Goal: Navigation & Orientation: Find specific page/section

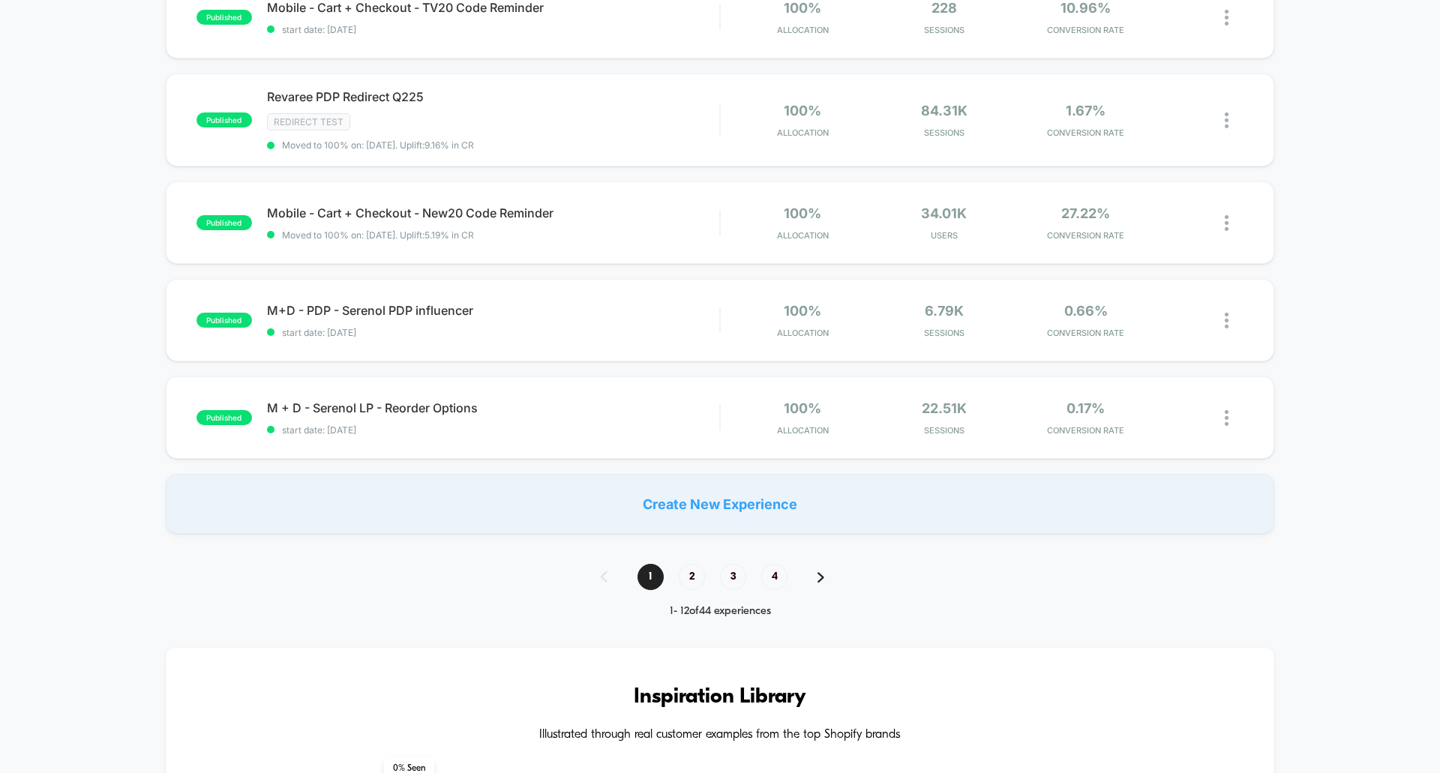
scroll to position [917, 0]
click at [687, 577] on span "2" at bounding box center [692, 575] width 26 height 26
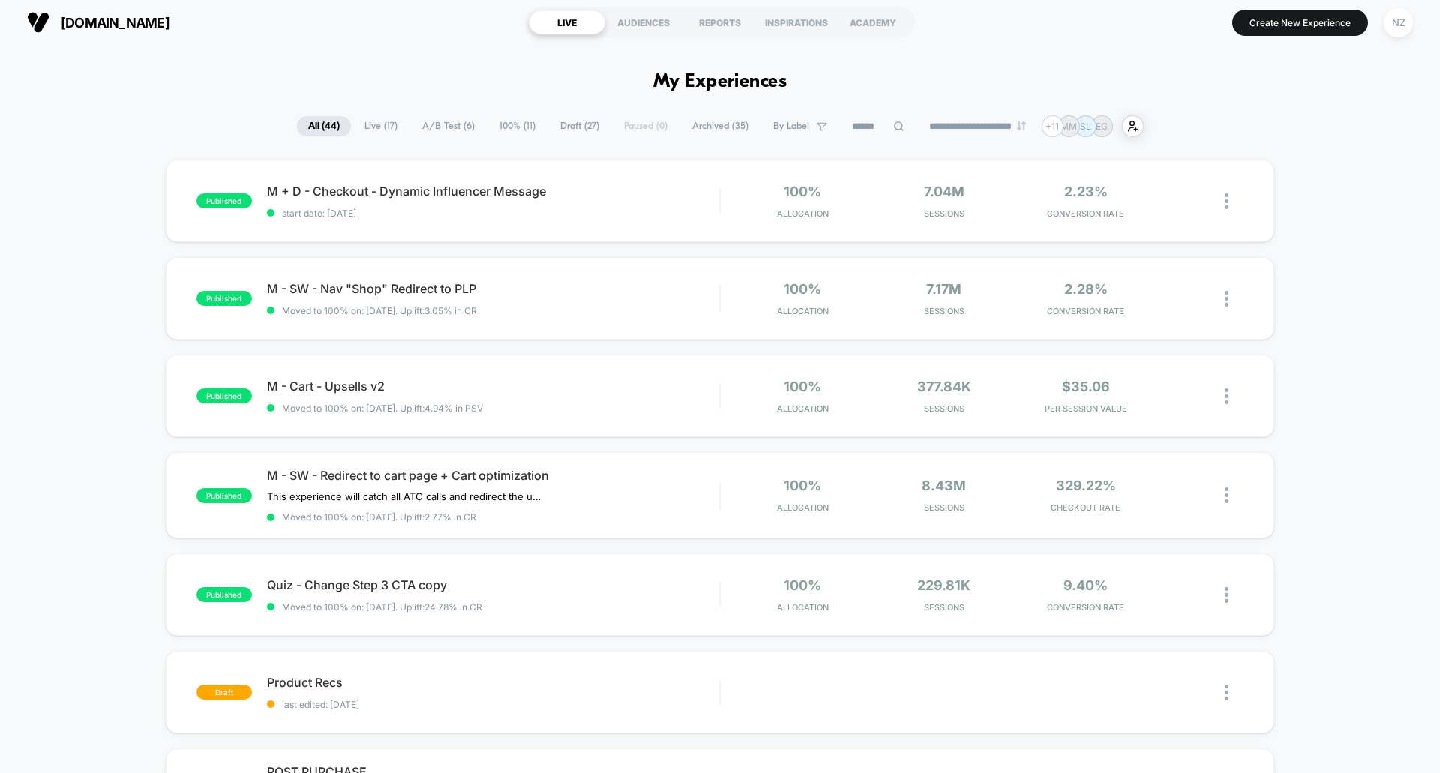
scroll to position [0, 0]
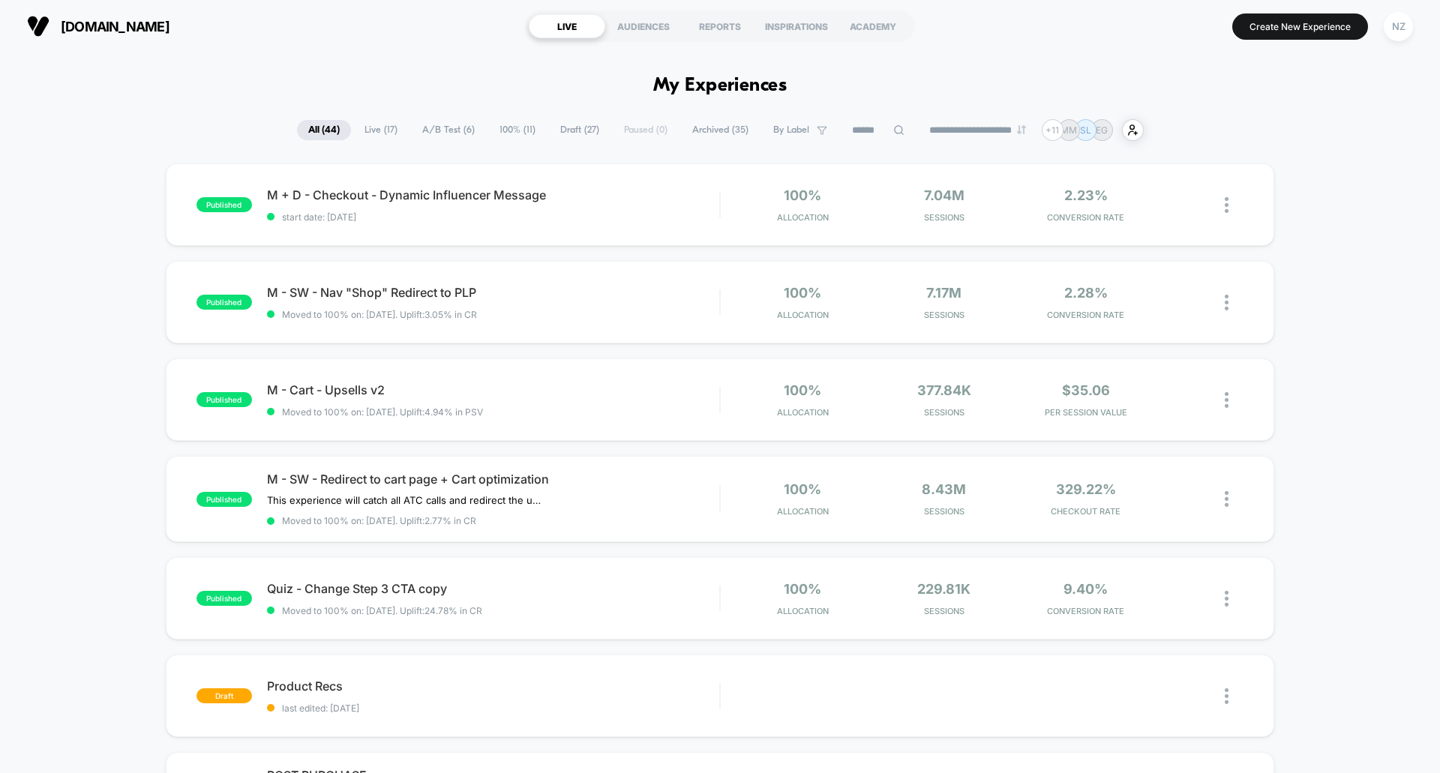
click at [866, 123] on input at bounding box center [878, 130] width 75 height 18
click at [914, 127] on input at bounding box center [878, 130] width 150 height 18
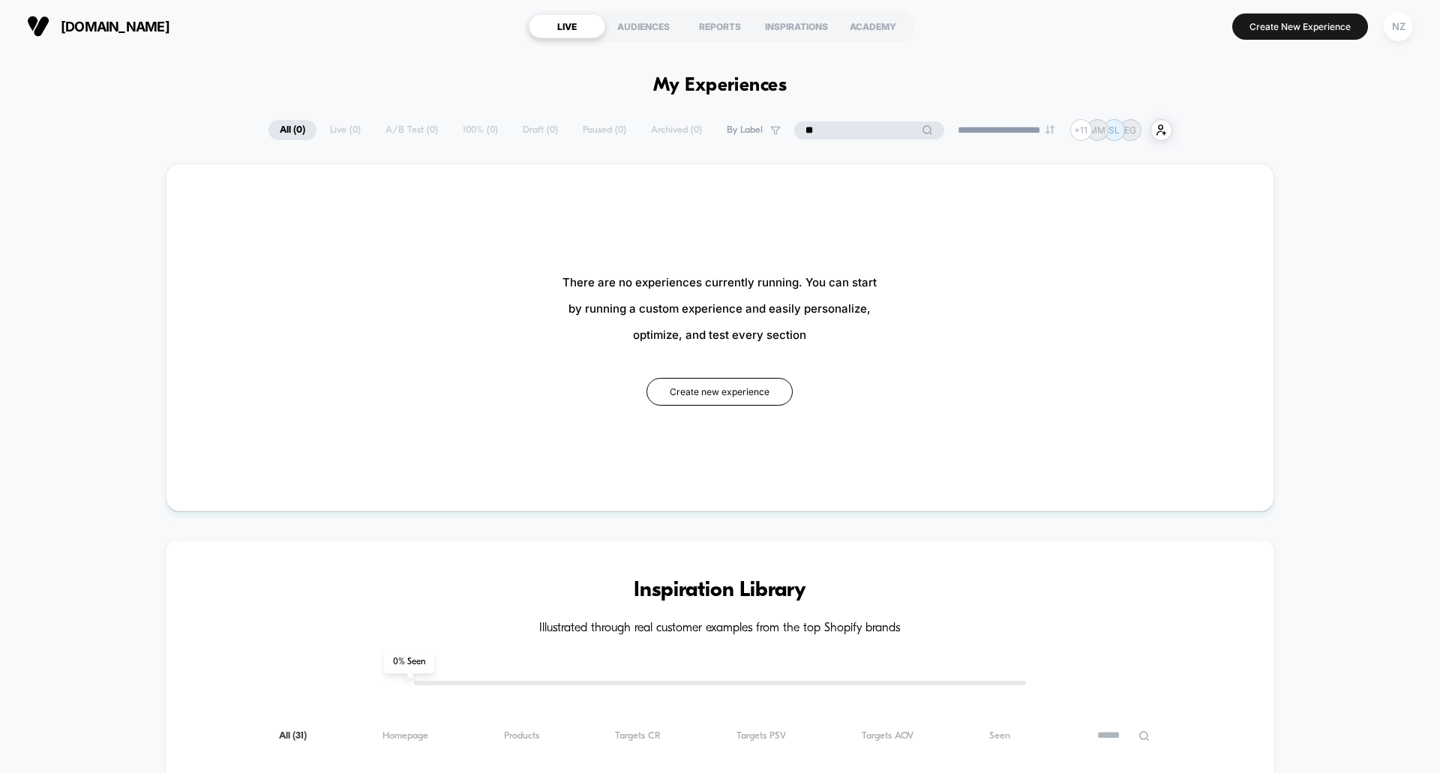
type input "*"
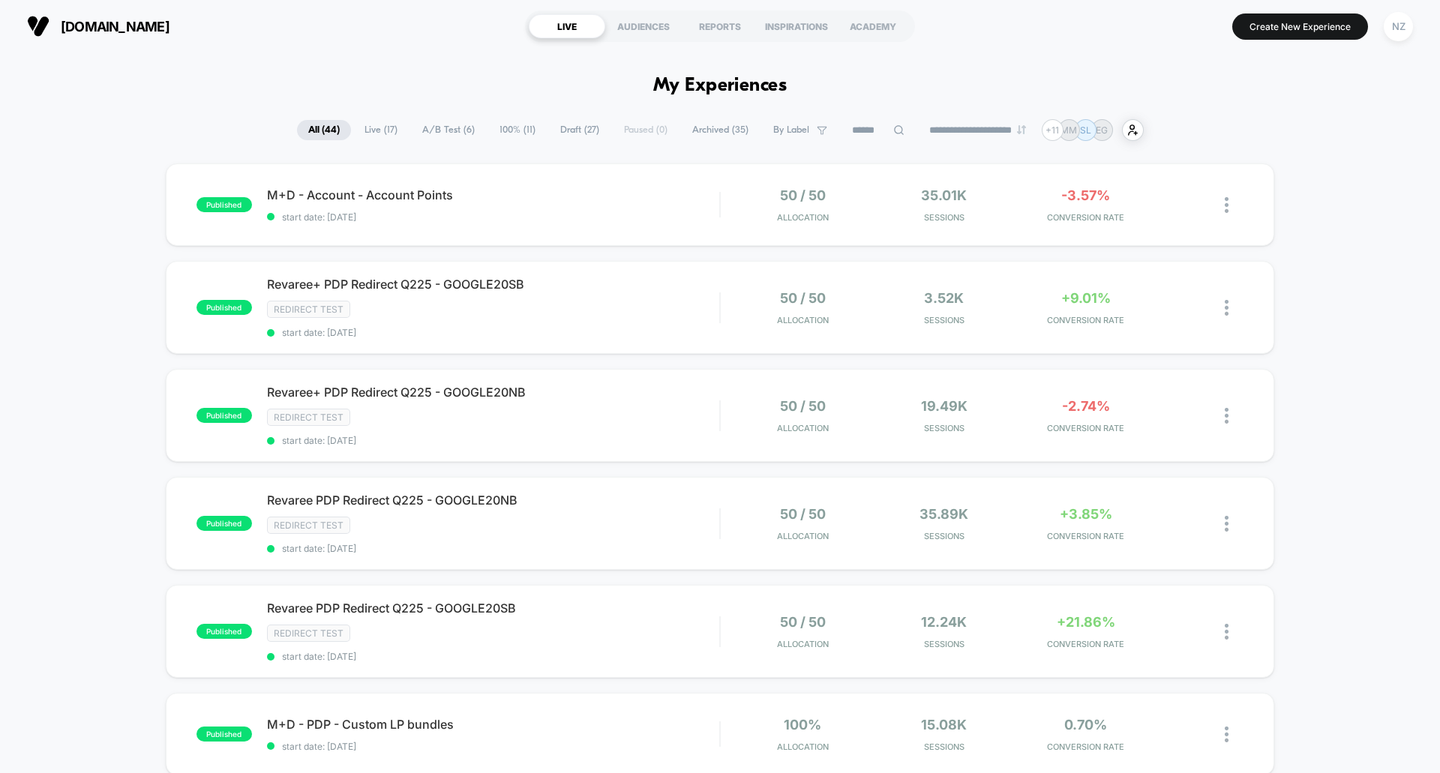
drag, startPoint x: 1439, startPoint y: 149, endPoint x: 1414, endPoint y: 197, distance: 54.3
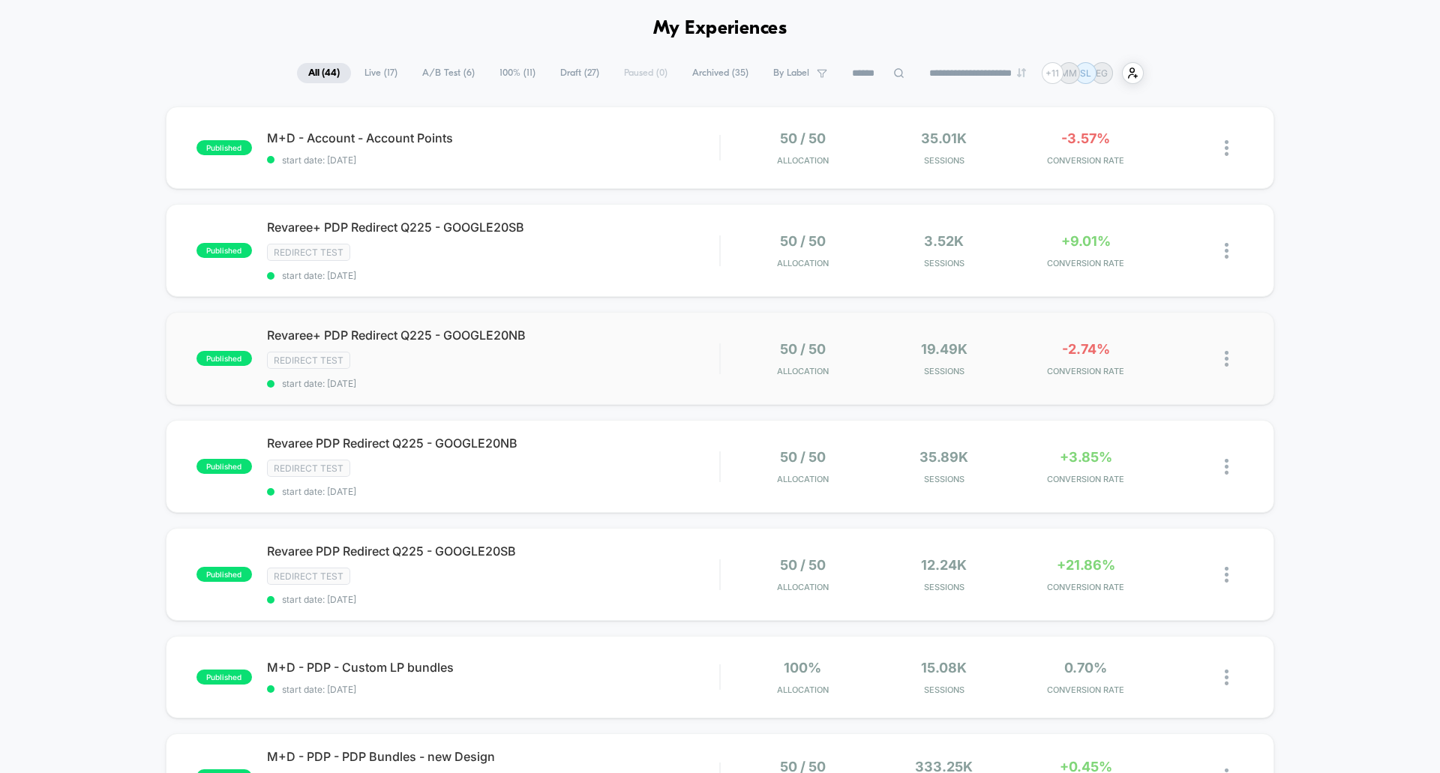
scroll to position [63, 0]
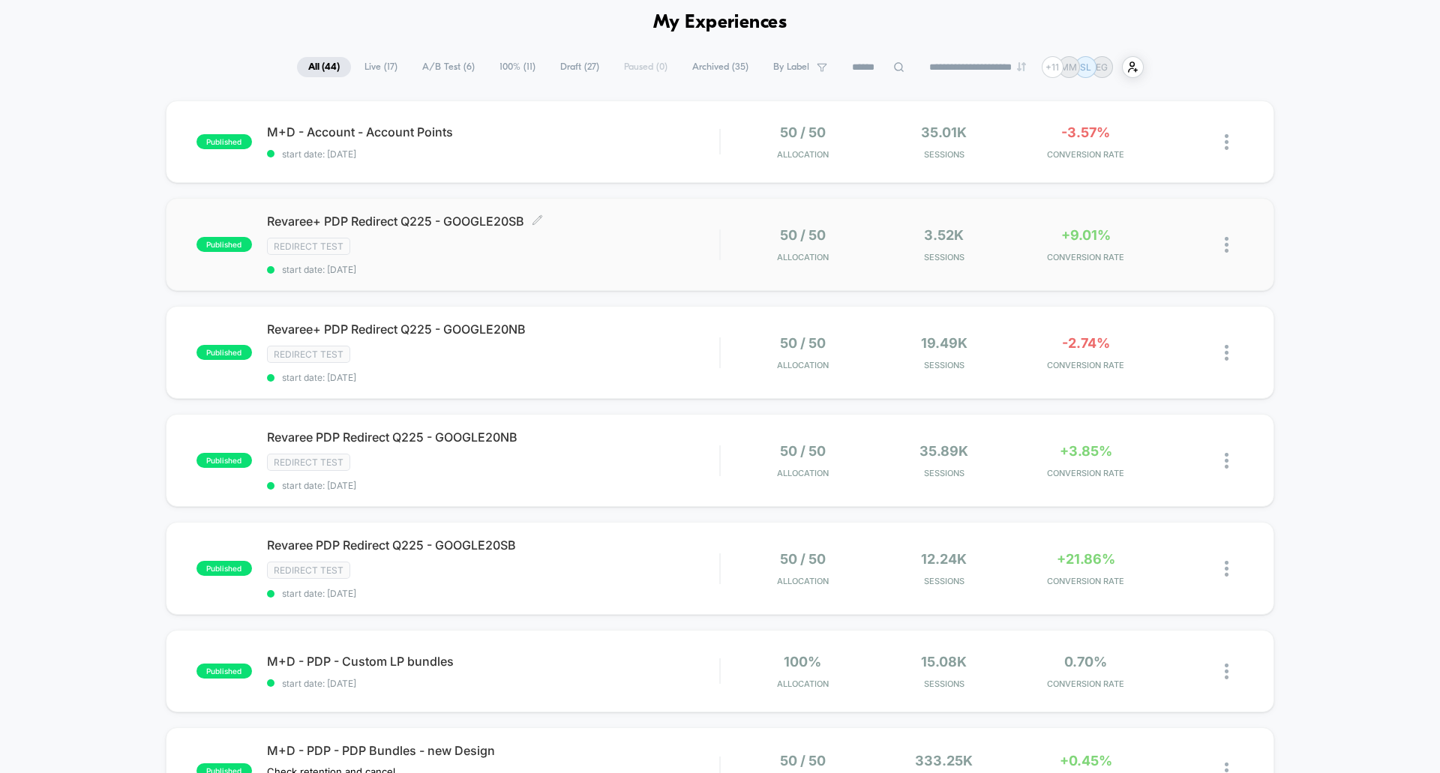
click at [505, 253] on div "Redirect Test" at bounding box center [493, 246] width 452 height 17
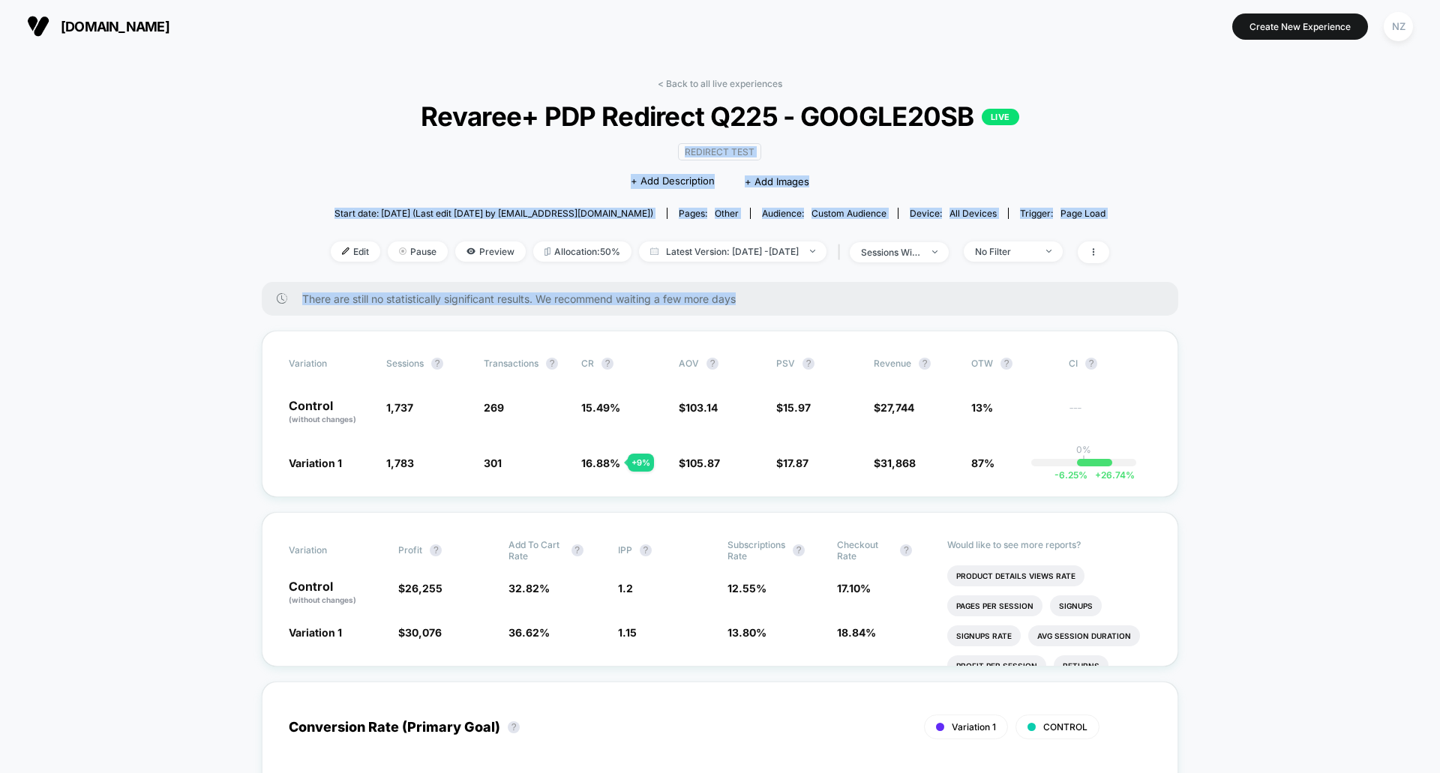
drag, startPoint x: 1439, startPoint y: 116, endPoint x: 1439, endPoint y: 160, distance: 44.2
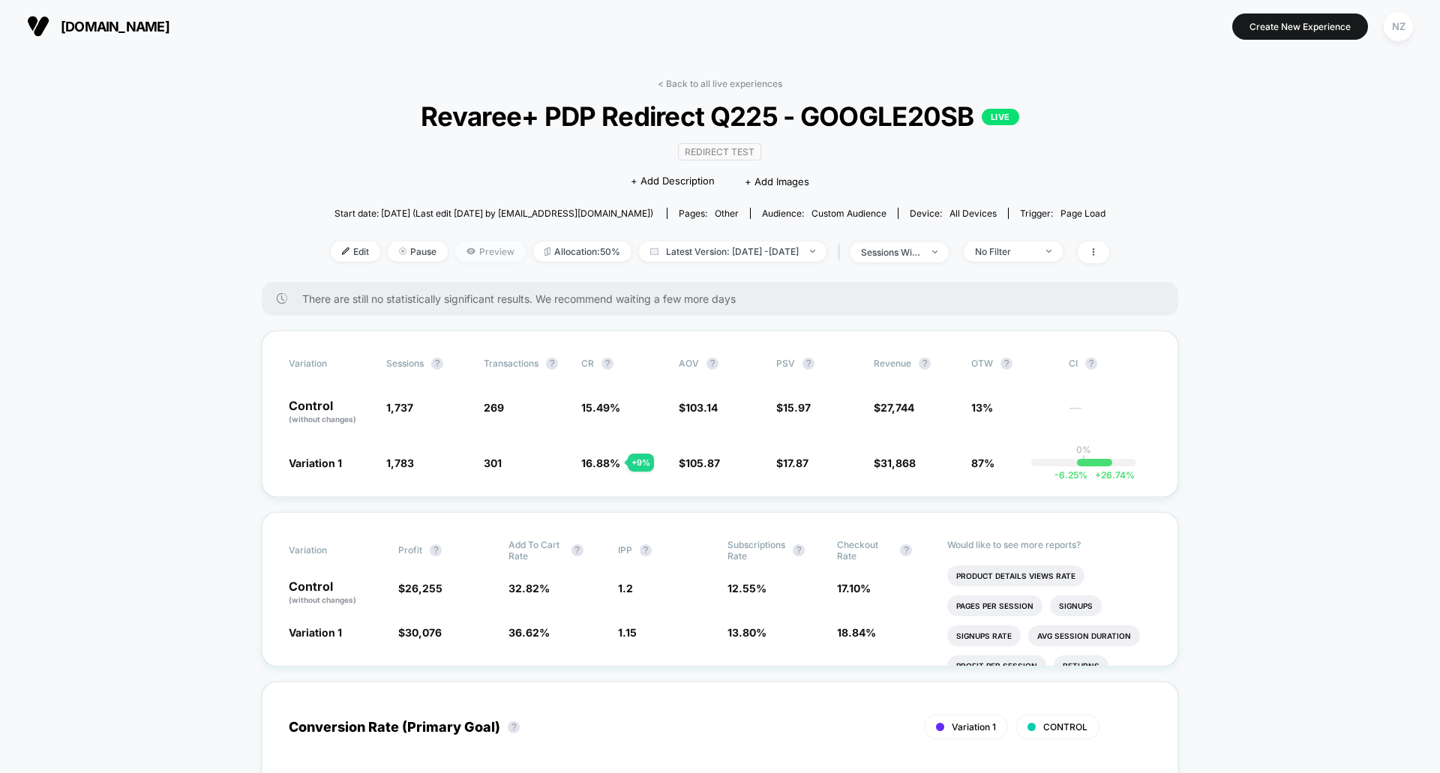
click at [455, 259] on span "Preview" at bounding box center [490, 251] width 70 height 20
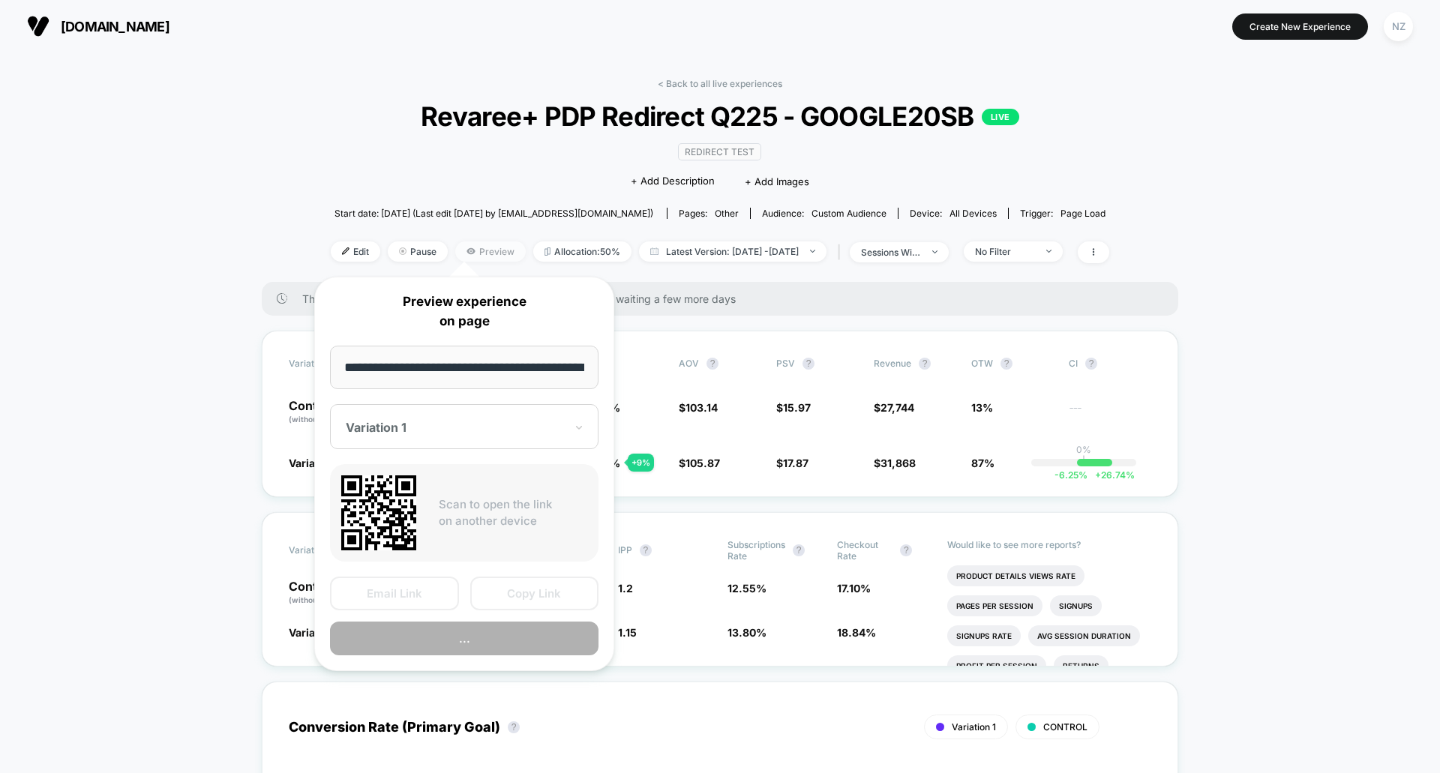
scroll to position [0, 44]
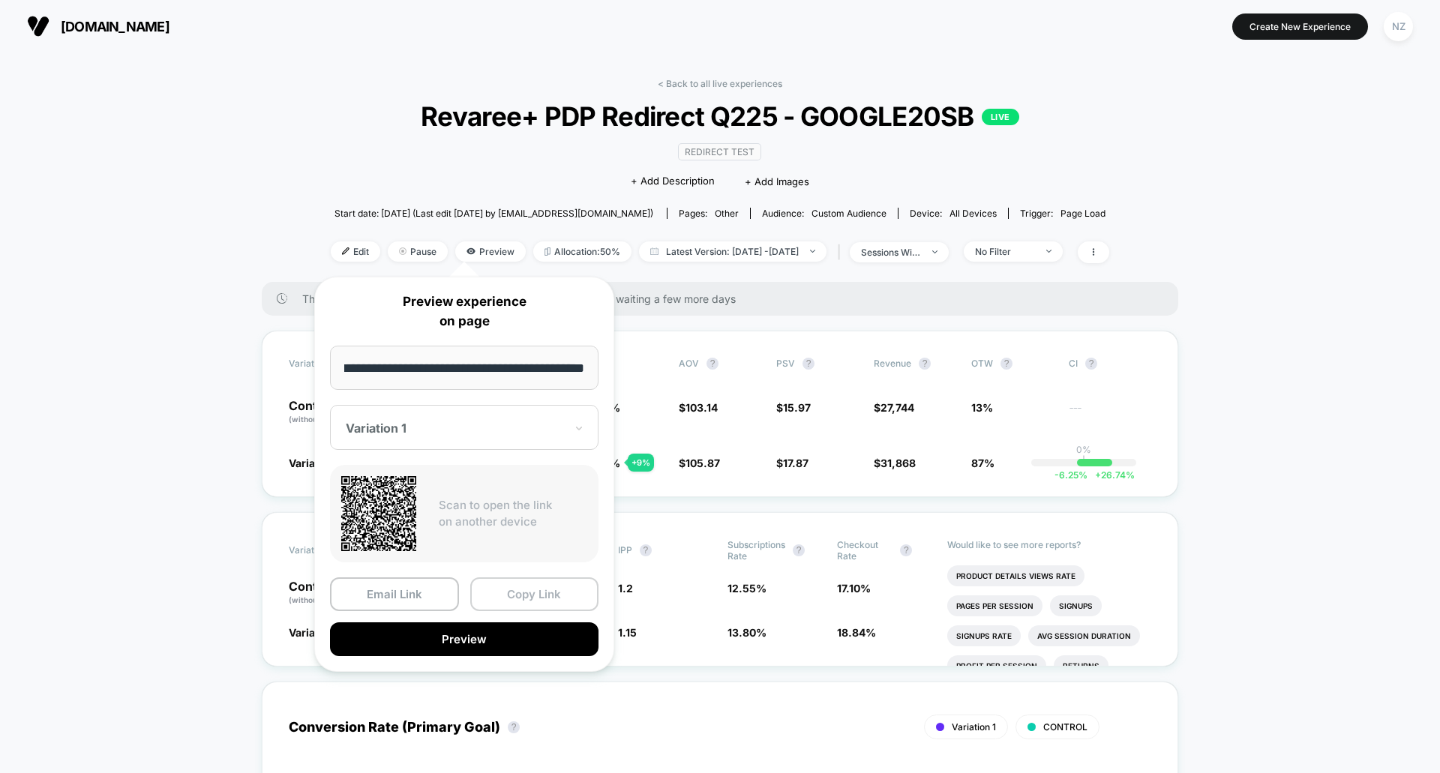
click at [490, 598] on button "Copy Link" at bounding box center [534, 594] width 129 height 34
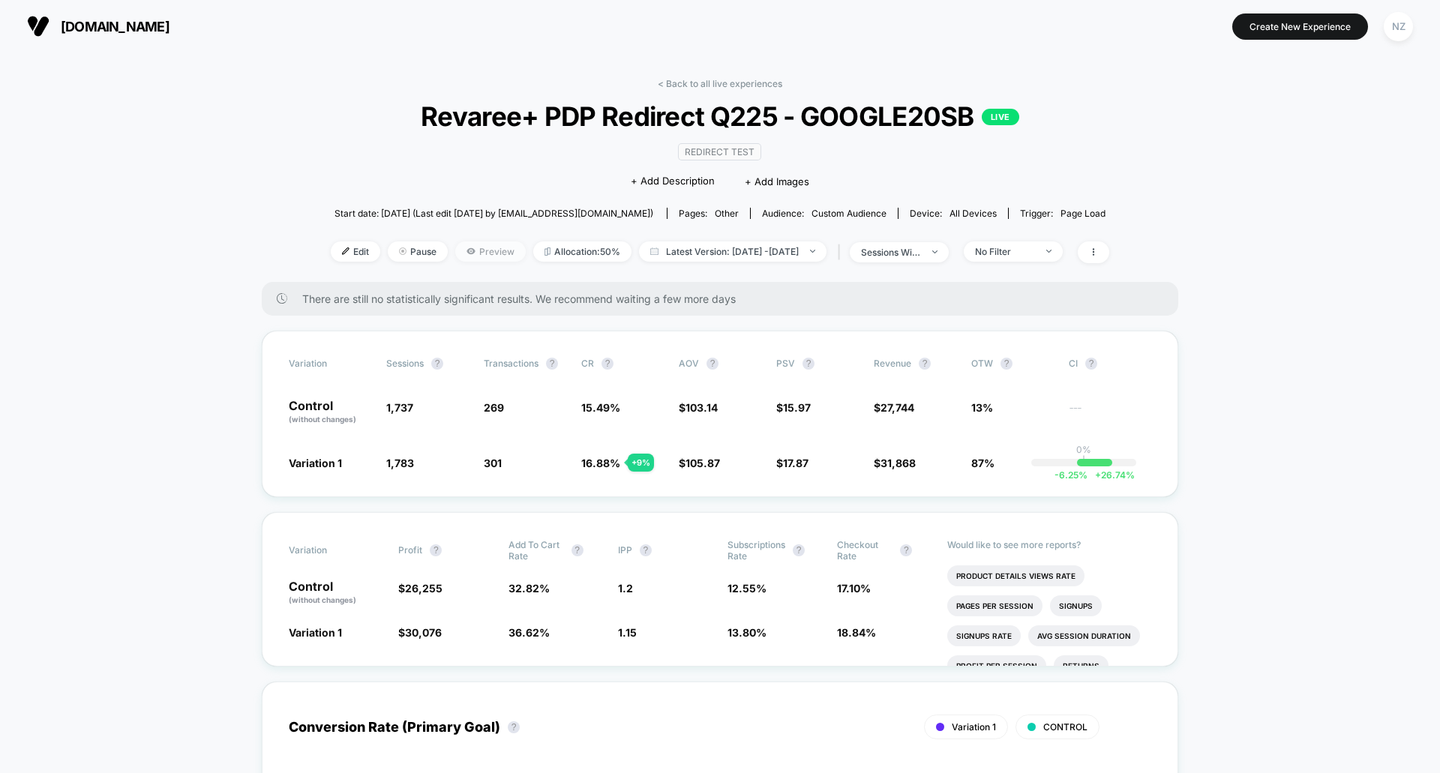
click at [461, 248] on span "Preview" at bounding box center [490, 251] width 70 height 20
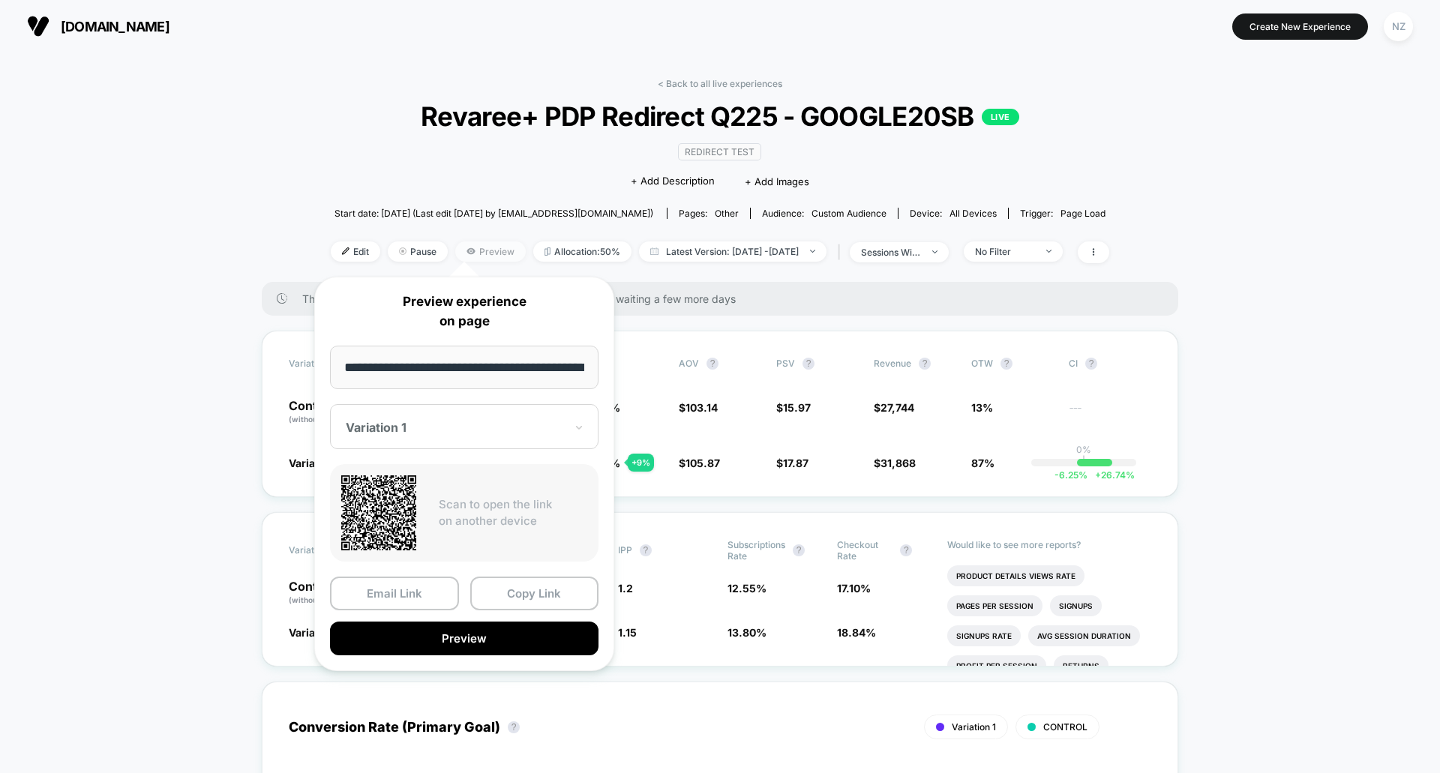
scroll to position [0, 44]
click at [415, 650] on button "Preview" at bounding box center [464, 639] width 268 height 34
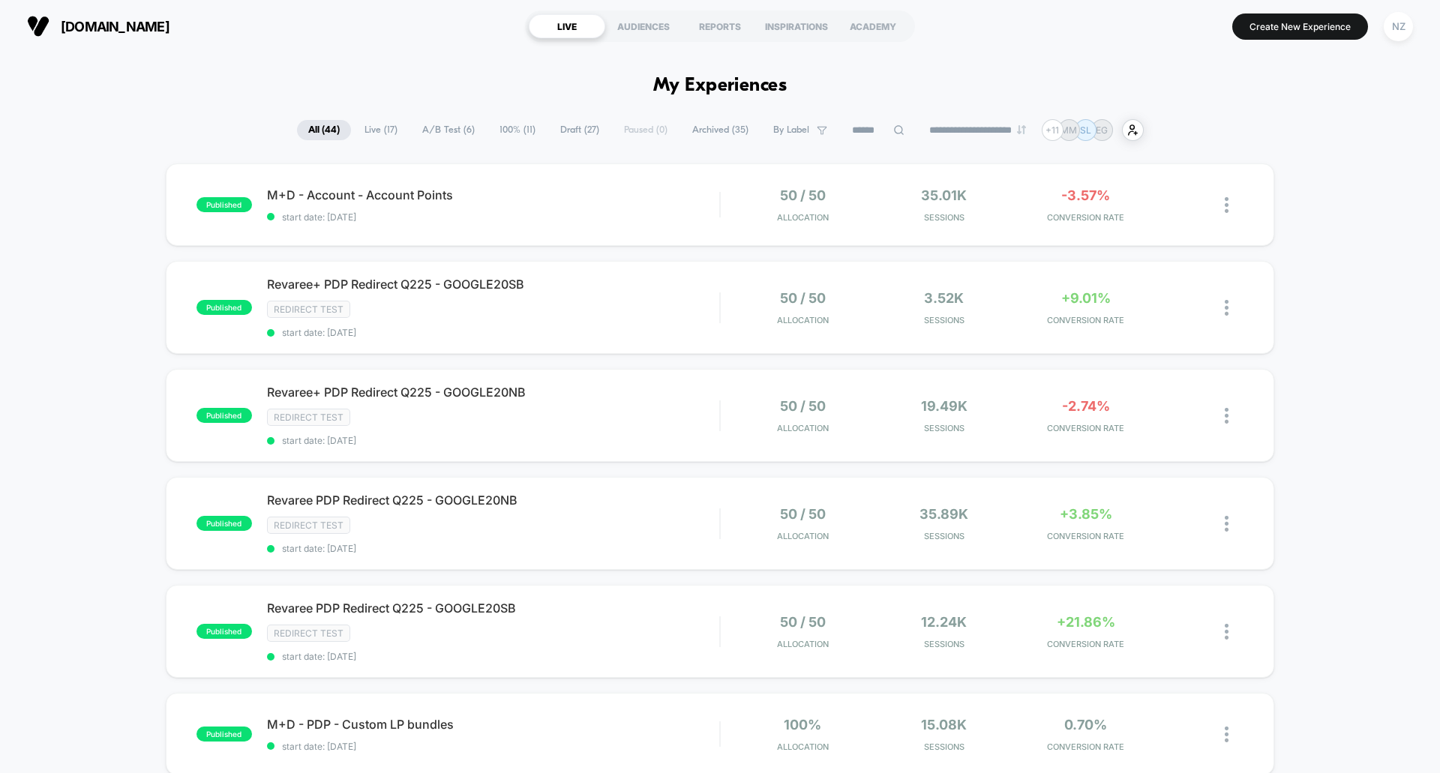
drag, startPoint x: 1439, startPoint y: 238, endPoint x: 1439, endPoint y: 333, distance: 95.2
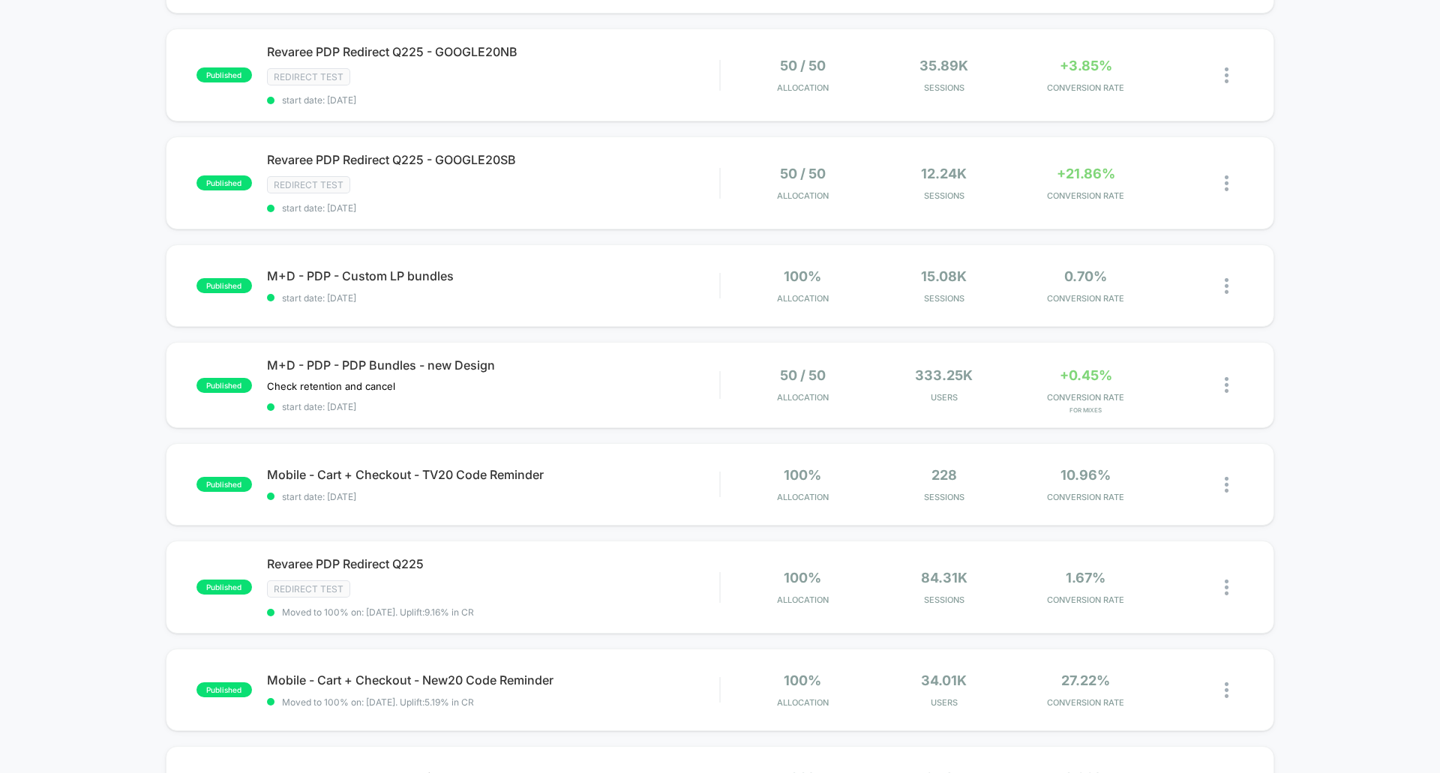
scroll to position [450, 0]
drag, startPoint x: 1436, startPoint y: 372, endPoint x: 1439, endPoint y: 455, distance: 83.3
click at [1439, 455] on div "published M+D - Account - Account Points start date: [DATE] 50 / 50 Allocation …" at bounding box center [720, 357] width 1440 height 1286
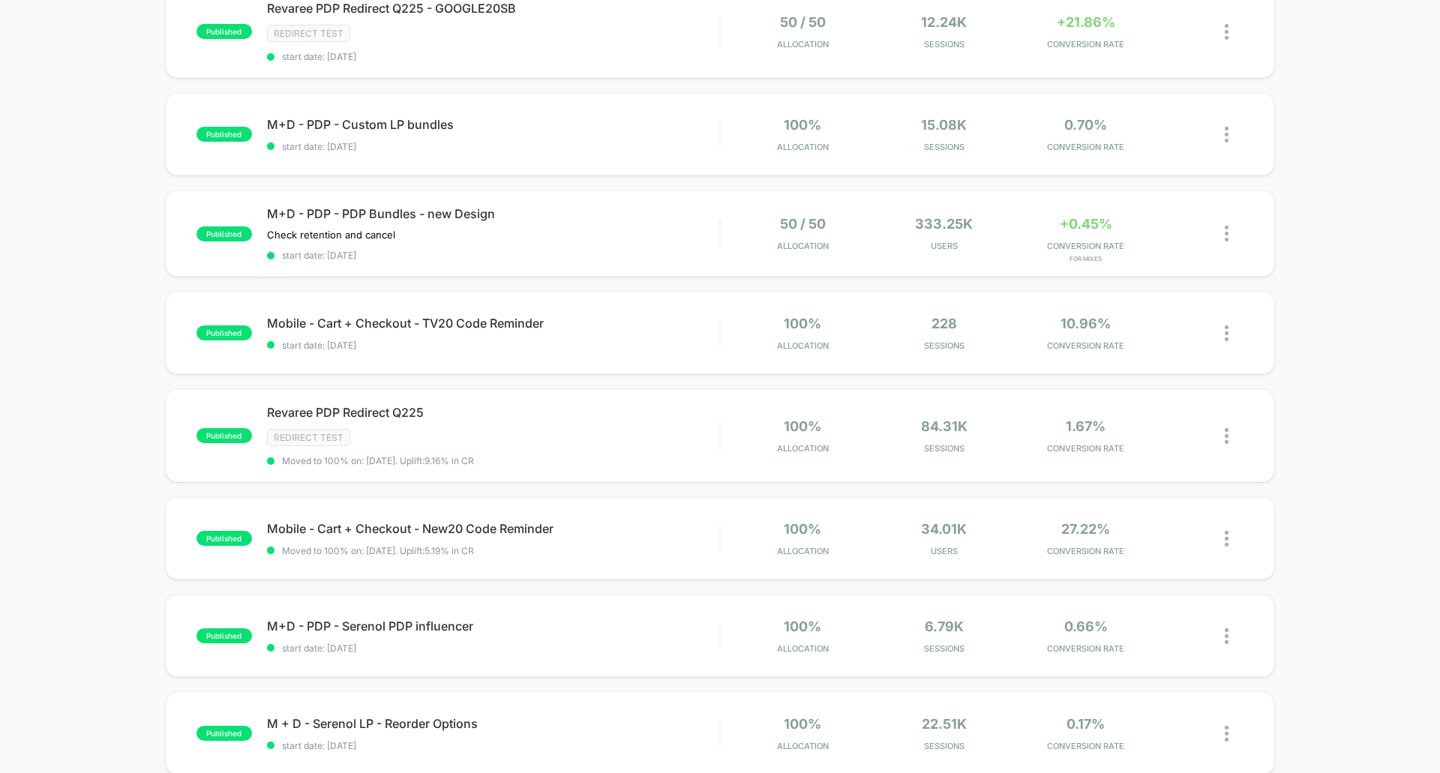
scroll to position [525, 0]
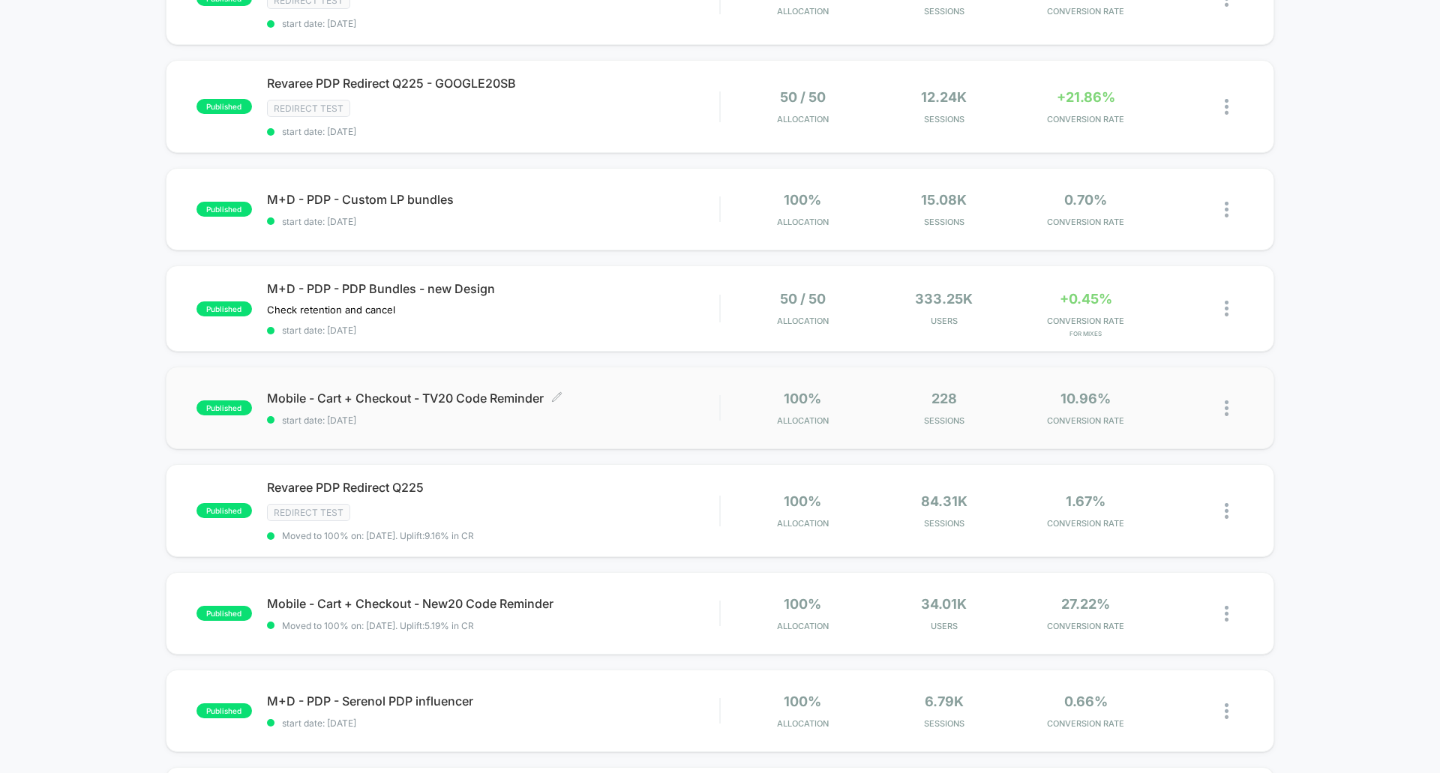
click at [454, 394] on span "Mobile - Cart + Checkout - TV20 Code Reminder Click to edit experience details" at bounding box center [493, 398] width 452 height 15
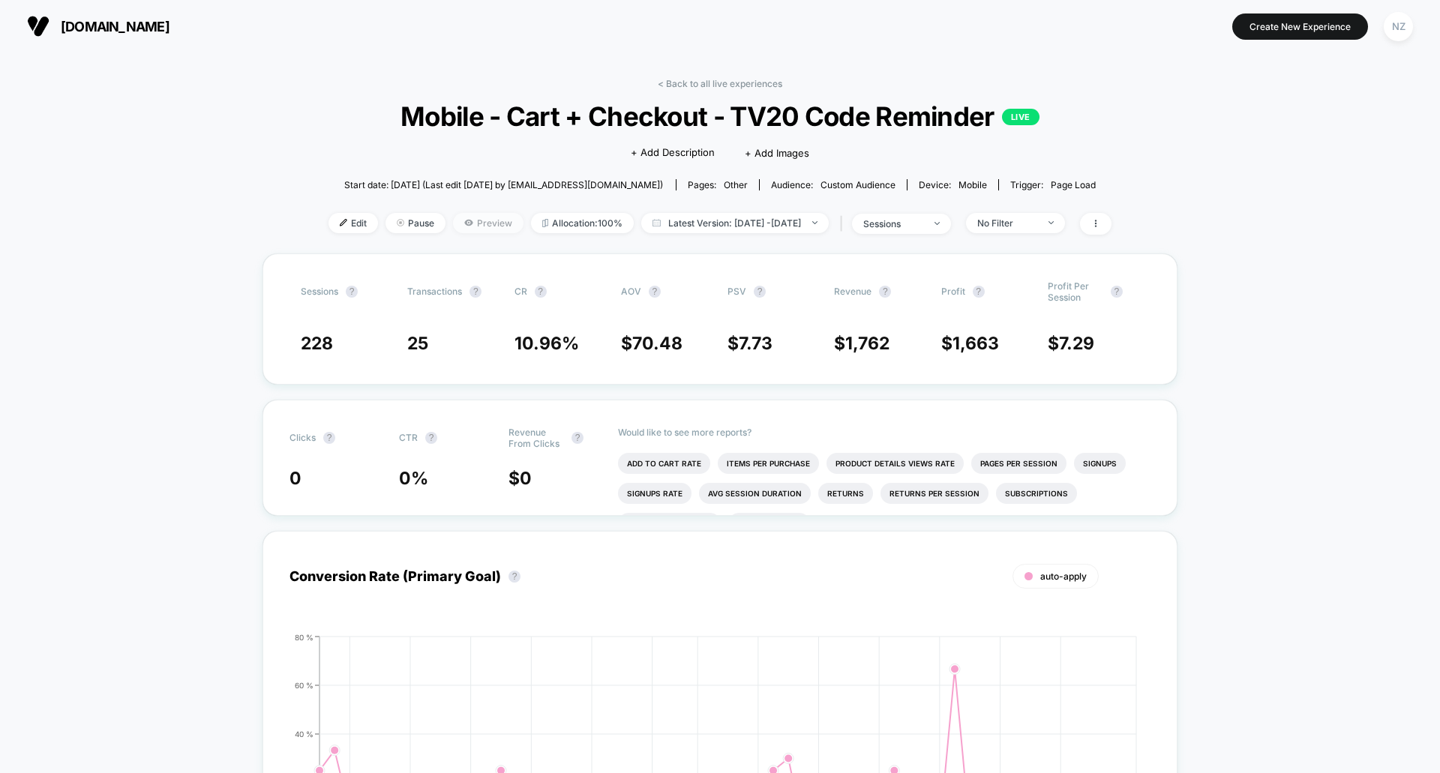
click at [457, 222] on span "Preview" at bounding box center [488, 223] width 70 height 20
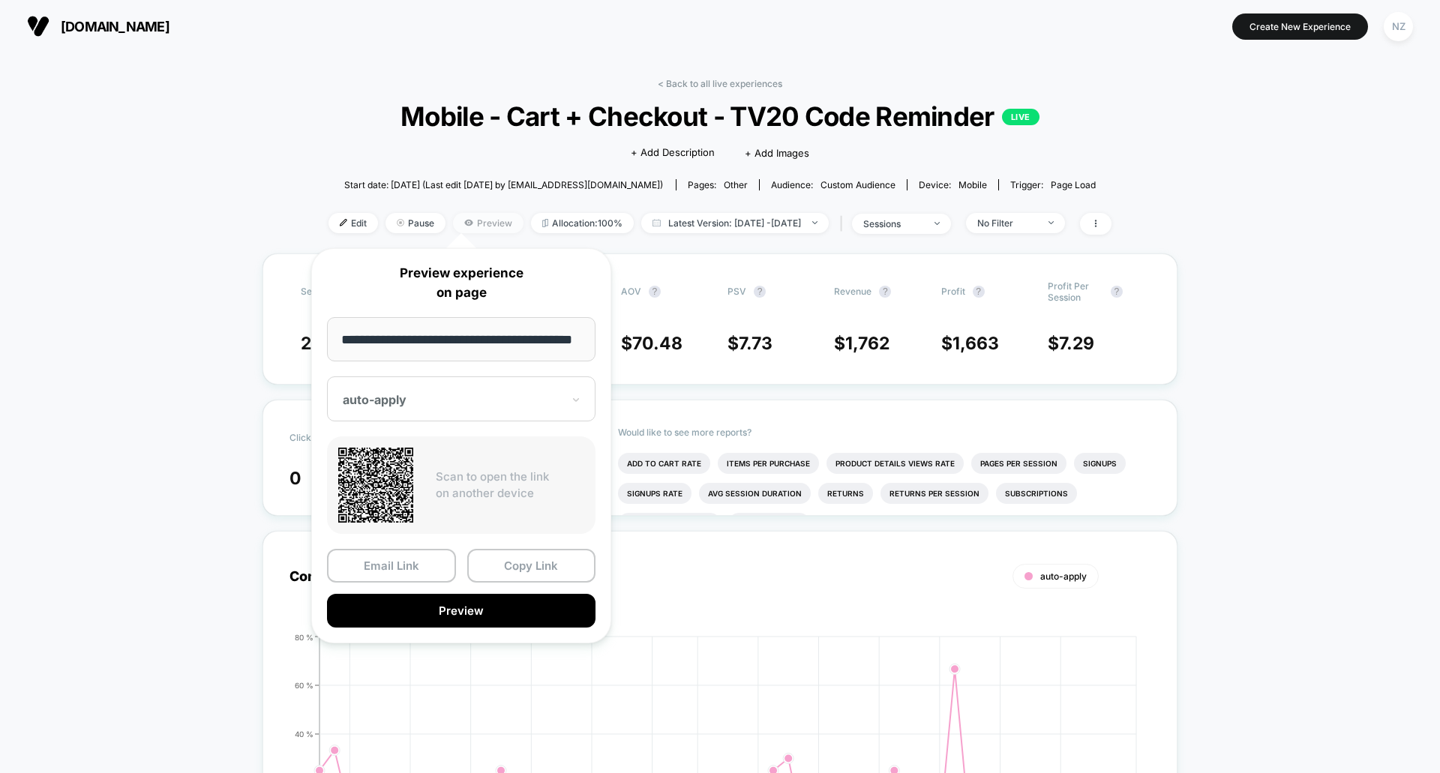
click at [457, 222] on span "Preview" at bounding box center [488, 223] width 70 height 20
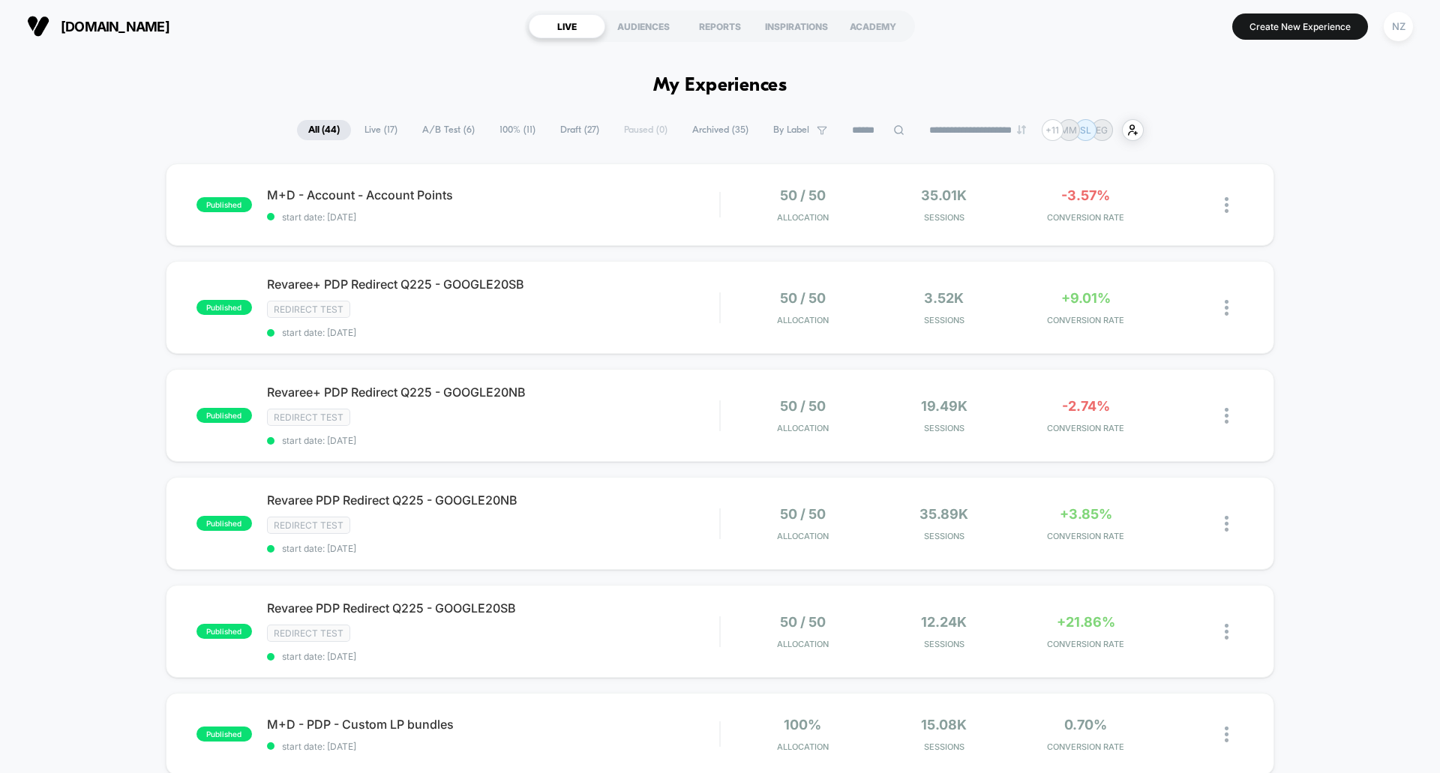
click at [893, 125] on icon at bounding box center [898, 129] width 11 height 11
click at [885, 124] on input at bounding box center [878, 130] width 150 height 18
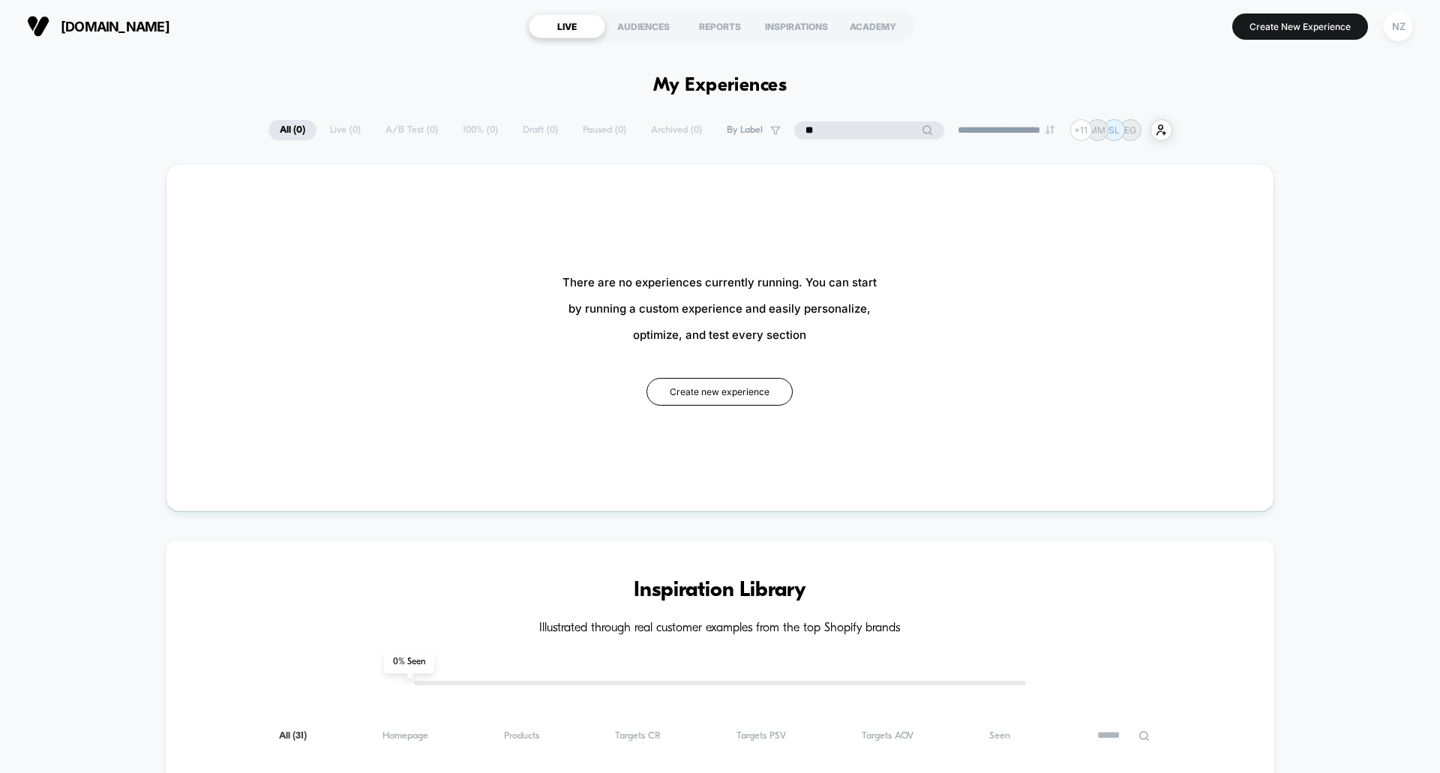
type input "*"
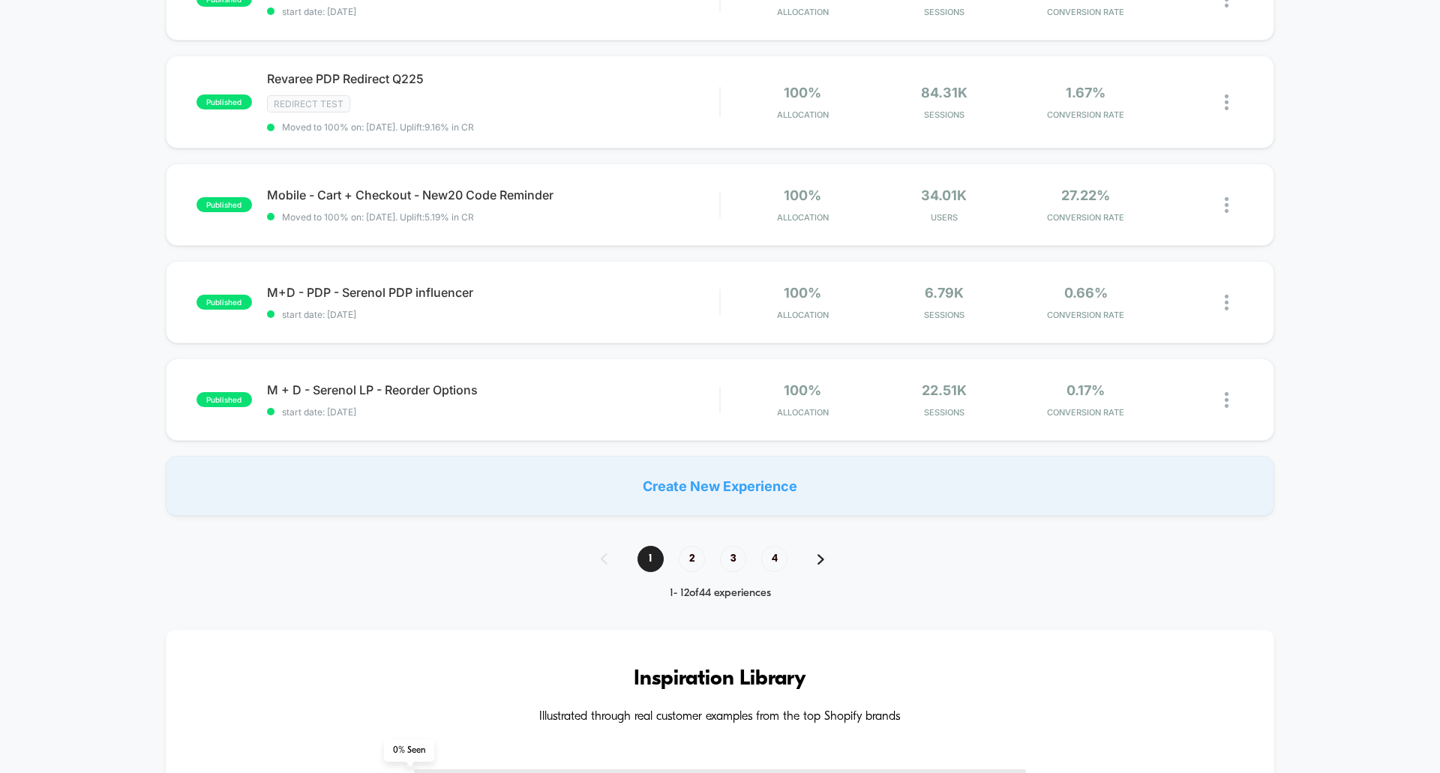
scroll to position [934, 0]
click at [827, 569] on div "1 2 3 4" at bounding box center [720, 559] width 268 height 26
click at [824, 562] on div "1 2 3 4" at bounding box center [720, 559] width 268 height 26
click at [821, 559] on img at bounding box center [820, 559] width 7 height 10
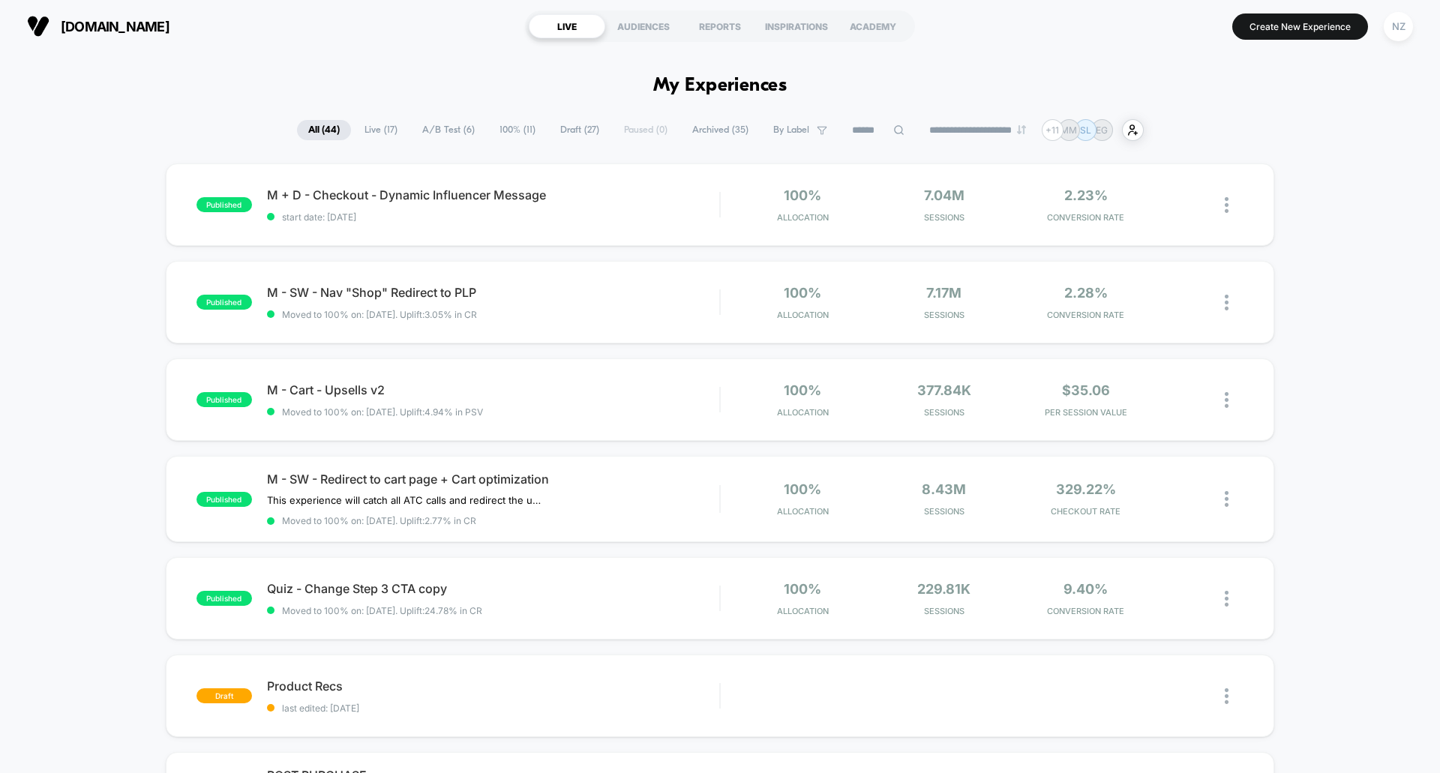
drag, startPoint x: 1439, startPoint y: 118, endPoint x: 1439, endPoint y: 240, distance: 122.2
click at [1380, 260] on div "published M + D - Checkout - Dynamic Influencer Message start date: [DATE] 100%…" at bounding box center [720, 785] width 1440 height 1244
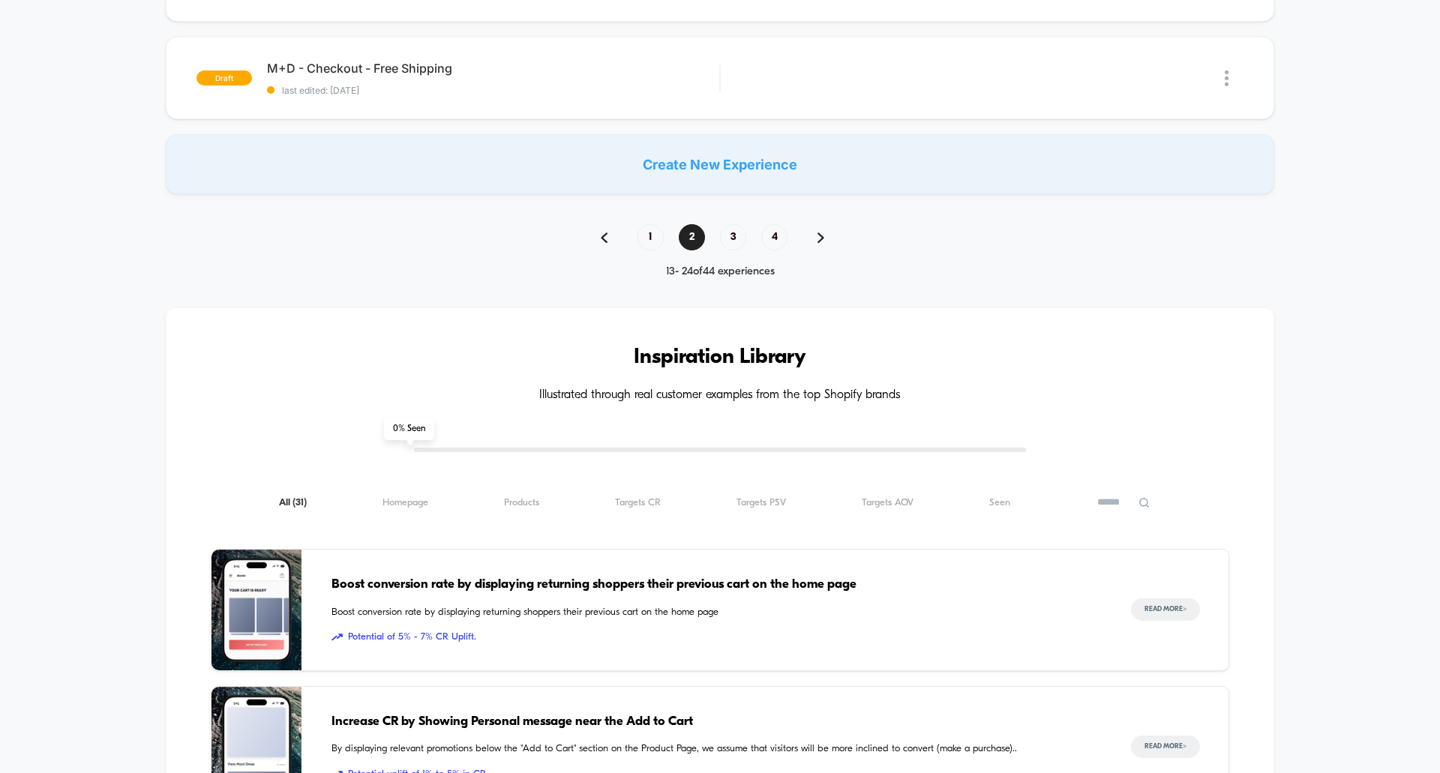
scroll to position [1234, 0]
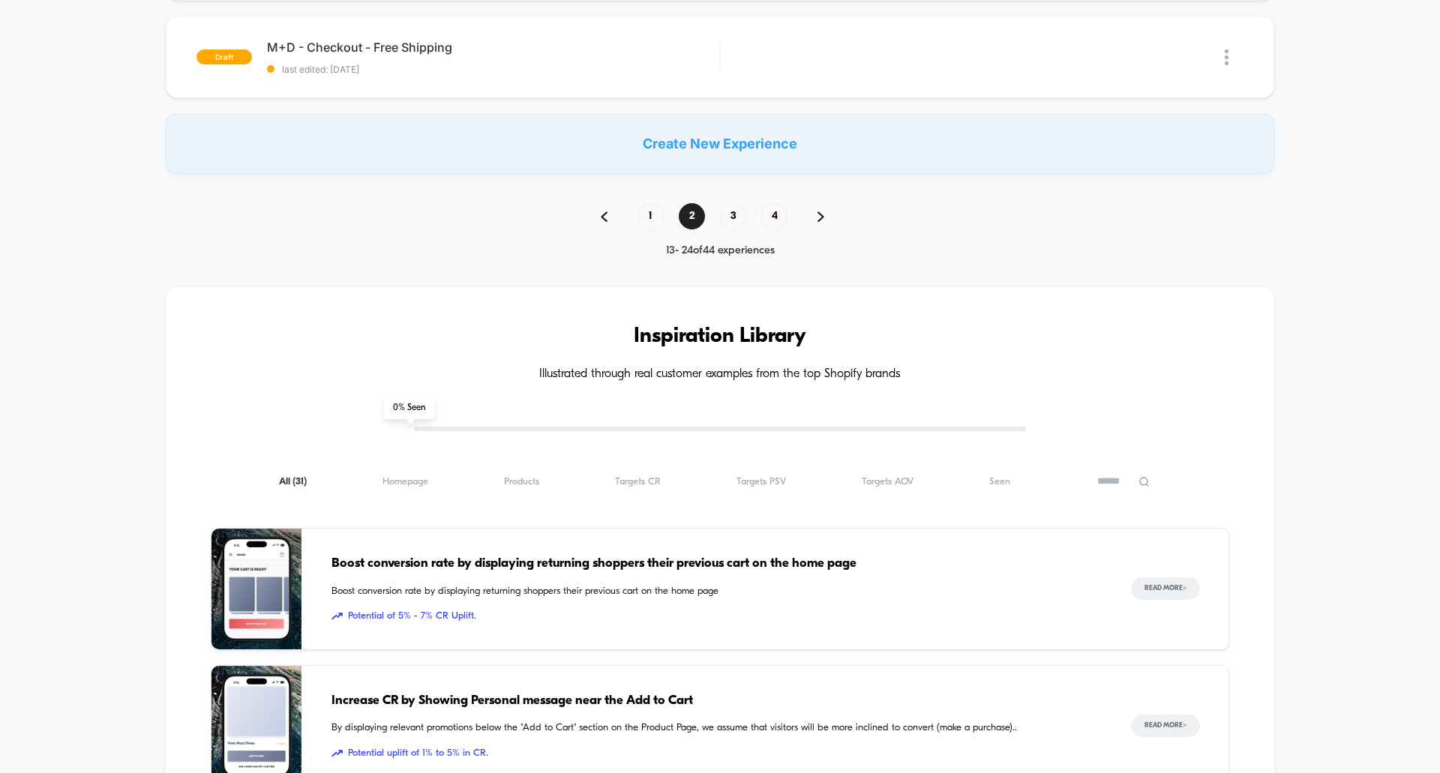
click at [824, 216] on div "1 2 3 4" at bounding box center [720, 216] width 268 height 26
click at [812, 225] on div "1 2 3 4" at bounding box center [720, 216] width 268 height 26
click at [818, 217] on img at bounding box center [820, 216] width 7 height 10
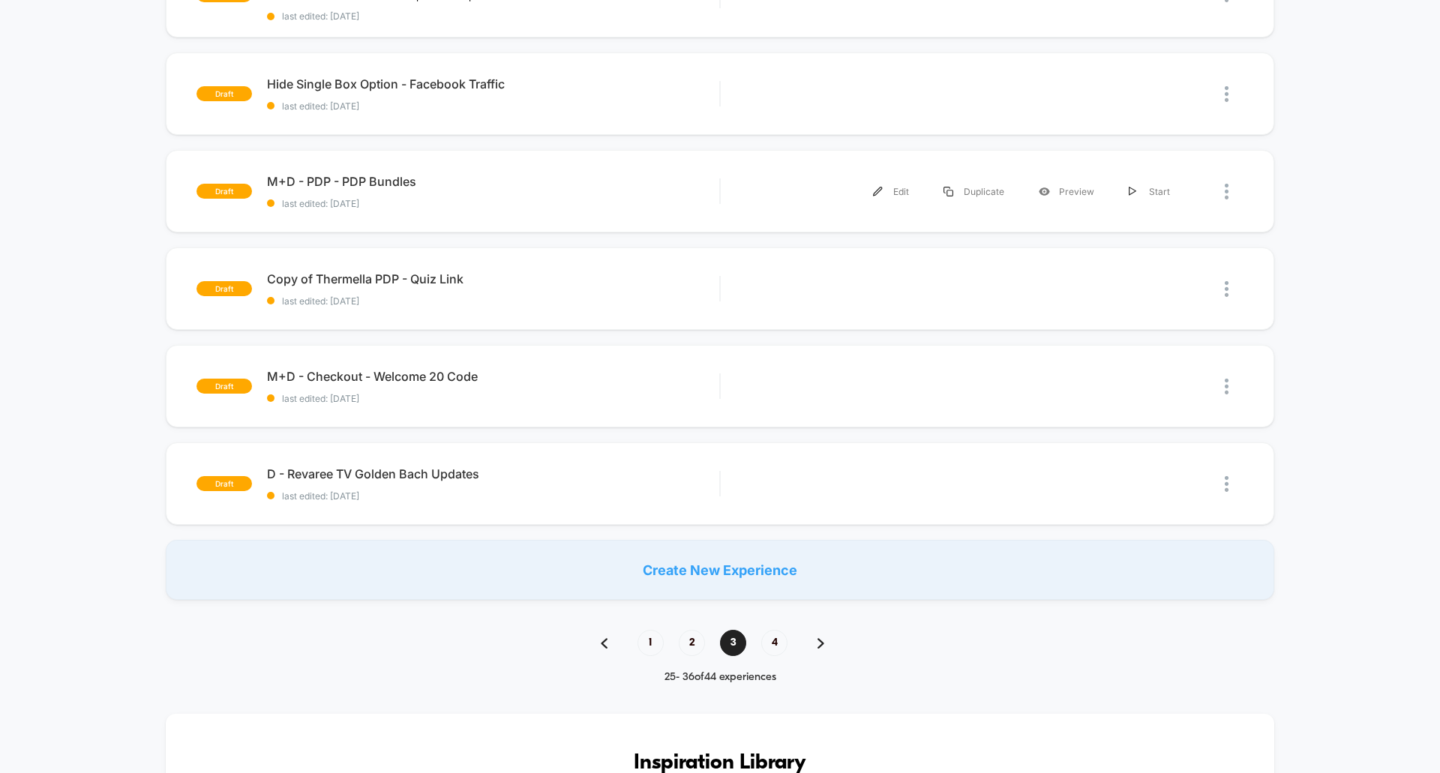
scroll to position [801, 0]
click at [775, 630] on span "4" at bounding box center [774, 643] width 26 height 26
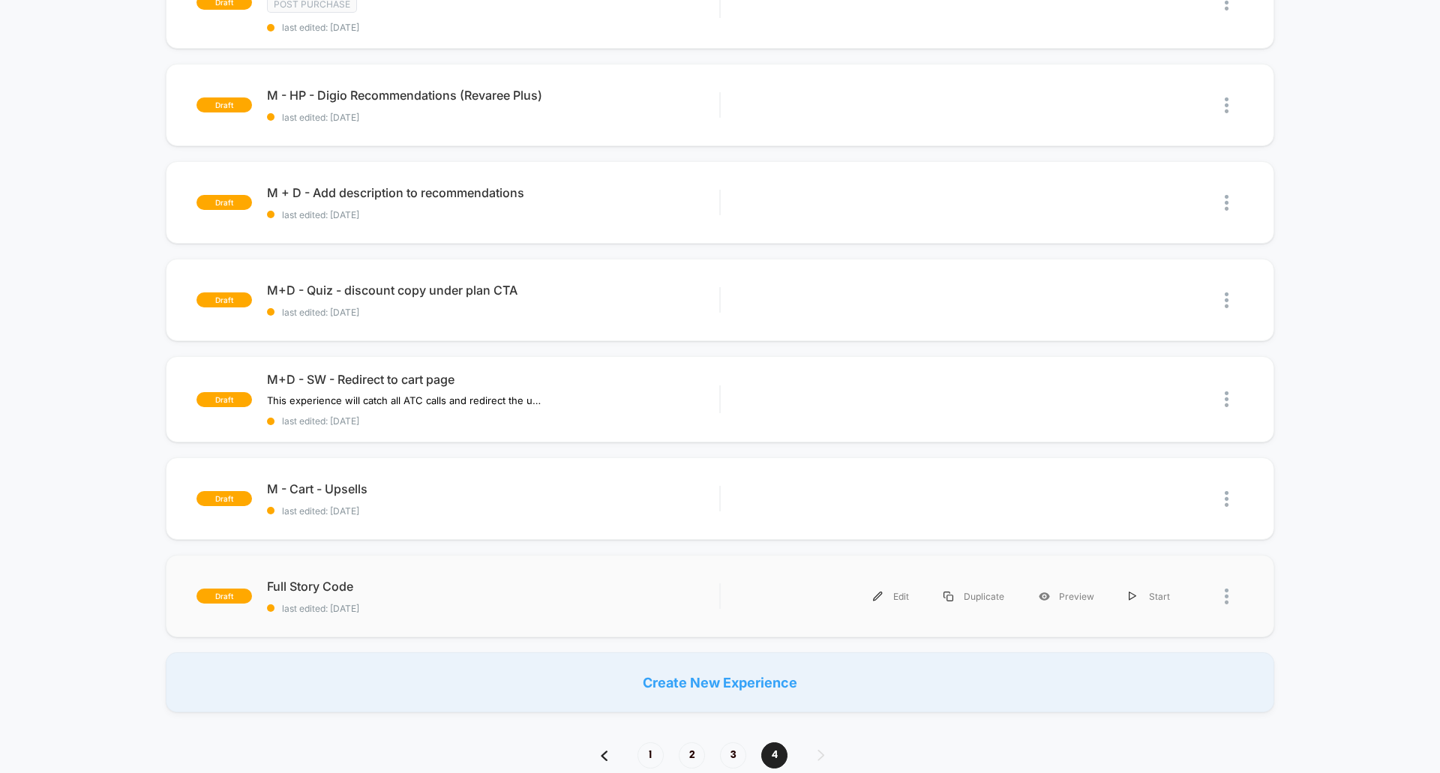
scroll to position [306, 0]
click at [637, 769] on div "1 2 3 4 37 - 44 of 44 experiences" at bounding box center [720, 769] width 268 height 54
click at [648, 757] on span "1" at bounding box center [650, 755] width 26 height 26
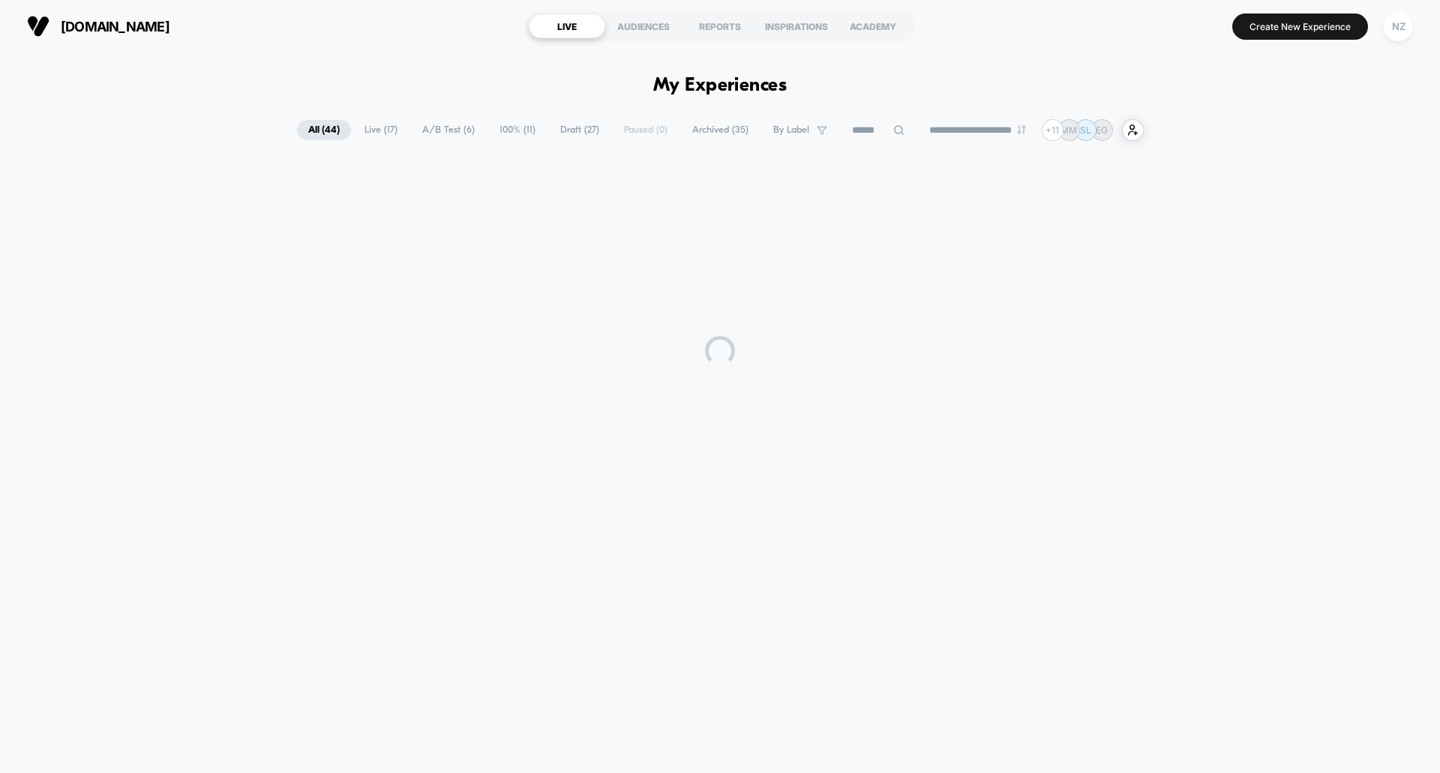
scroll to position [0, 0]
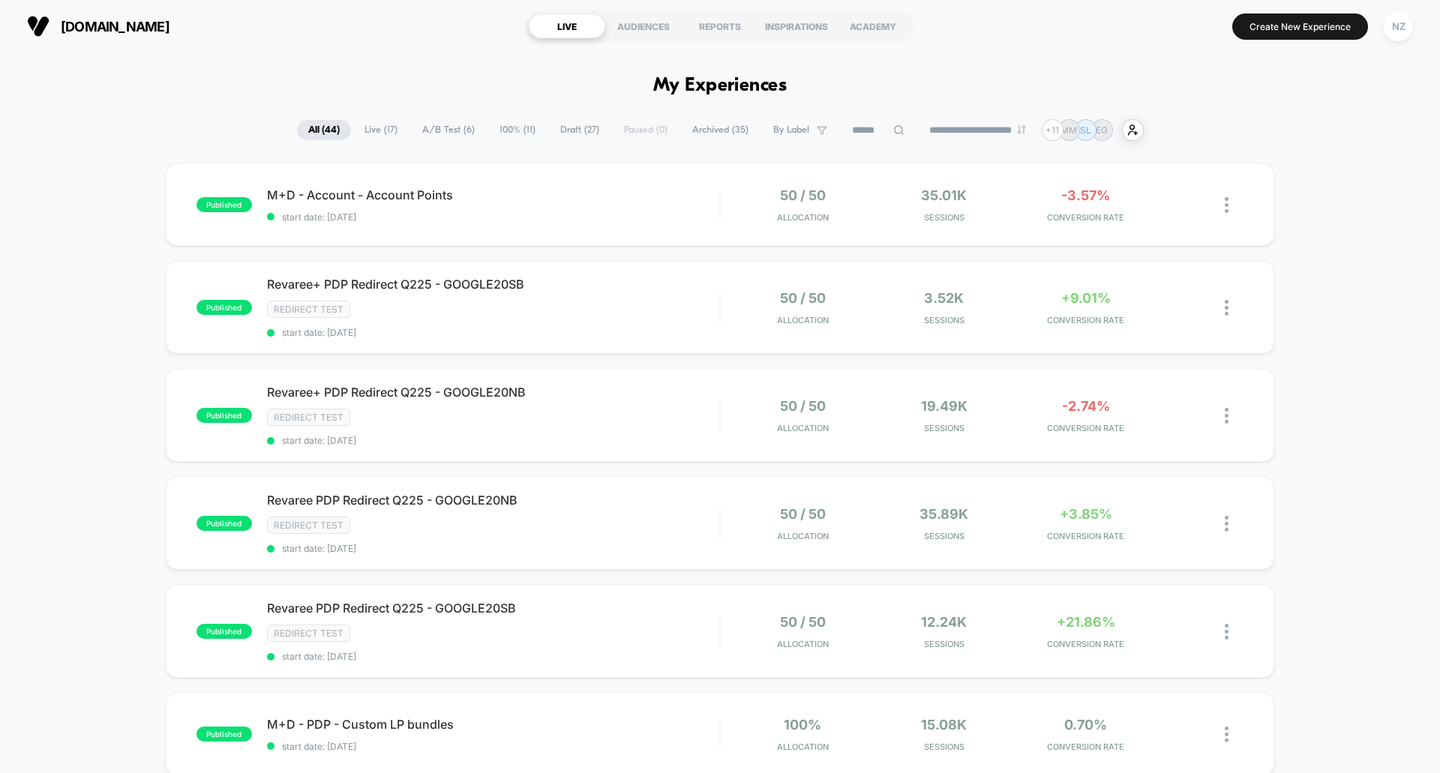
click at [383, 138] on span "Live ( 17 )" at bounding box center [380, 130] width 55 height 20
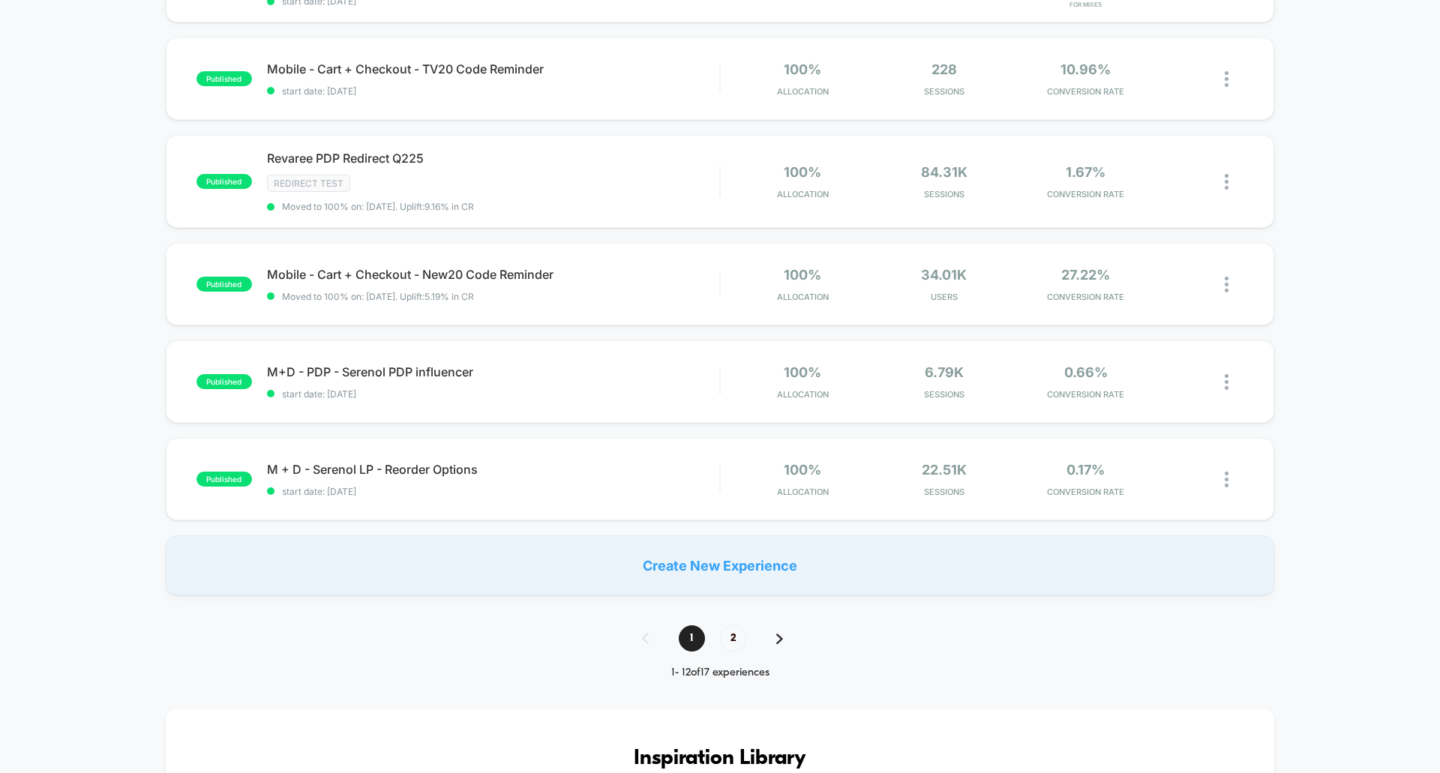
scroll to position [855, 0]
click at [730, 620] on div "**********" at bounding box center [720, 589] width 1440 height 2651
click at [733, 630] on span "2" at bounding box center [733, 638] width 26 height 26
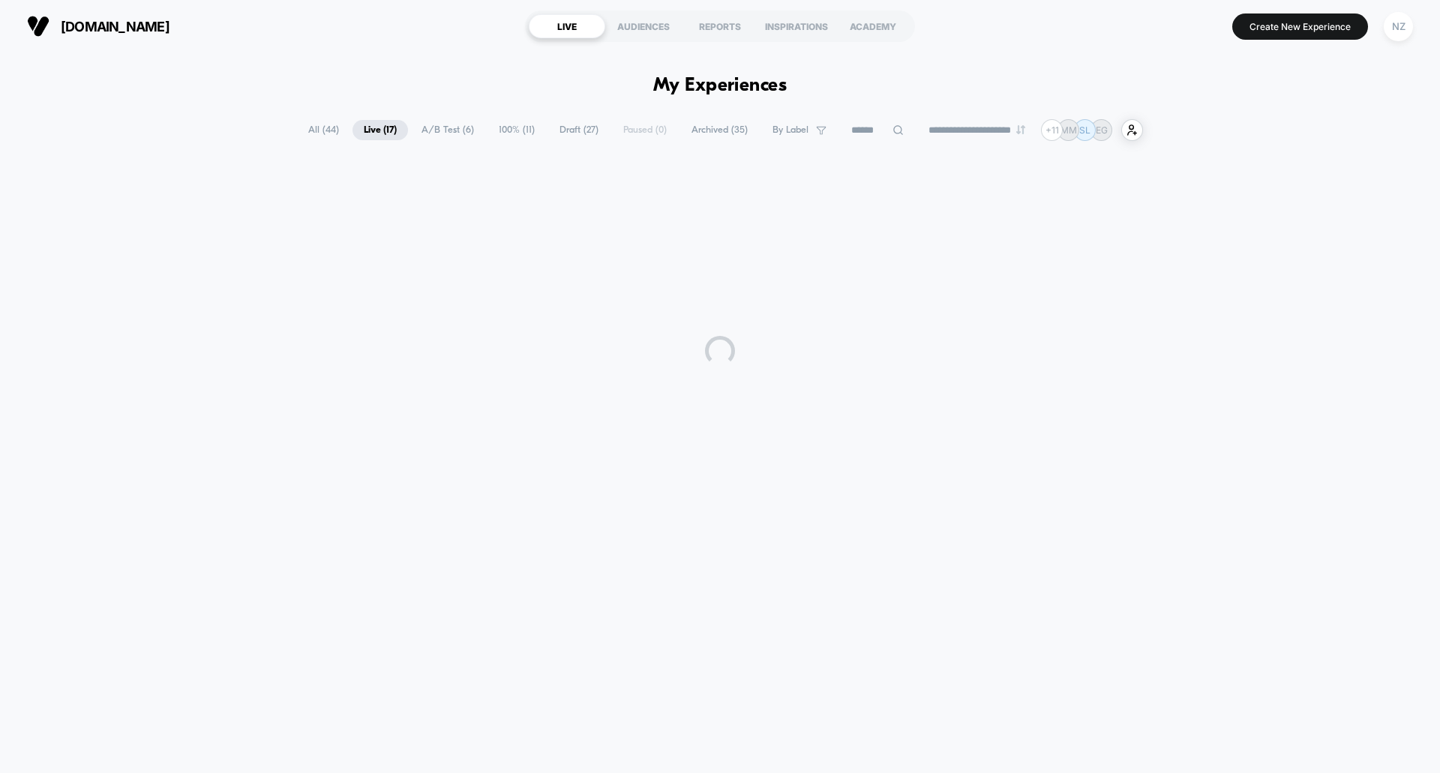
scroll to position [0, 0]
